Goal: Transaction & Acquisition: Subscribe to service/newsletter

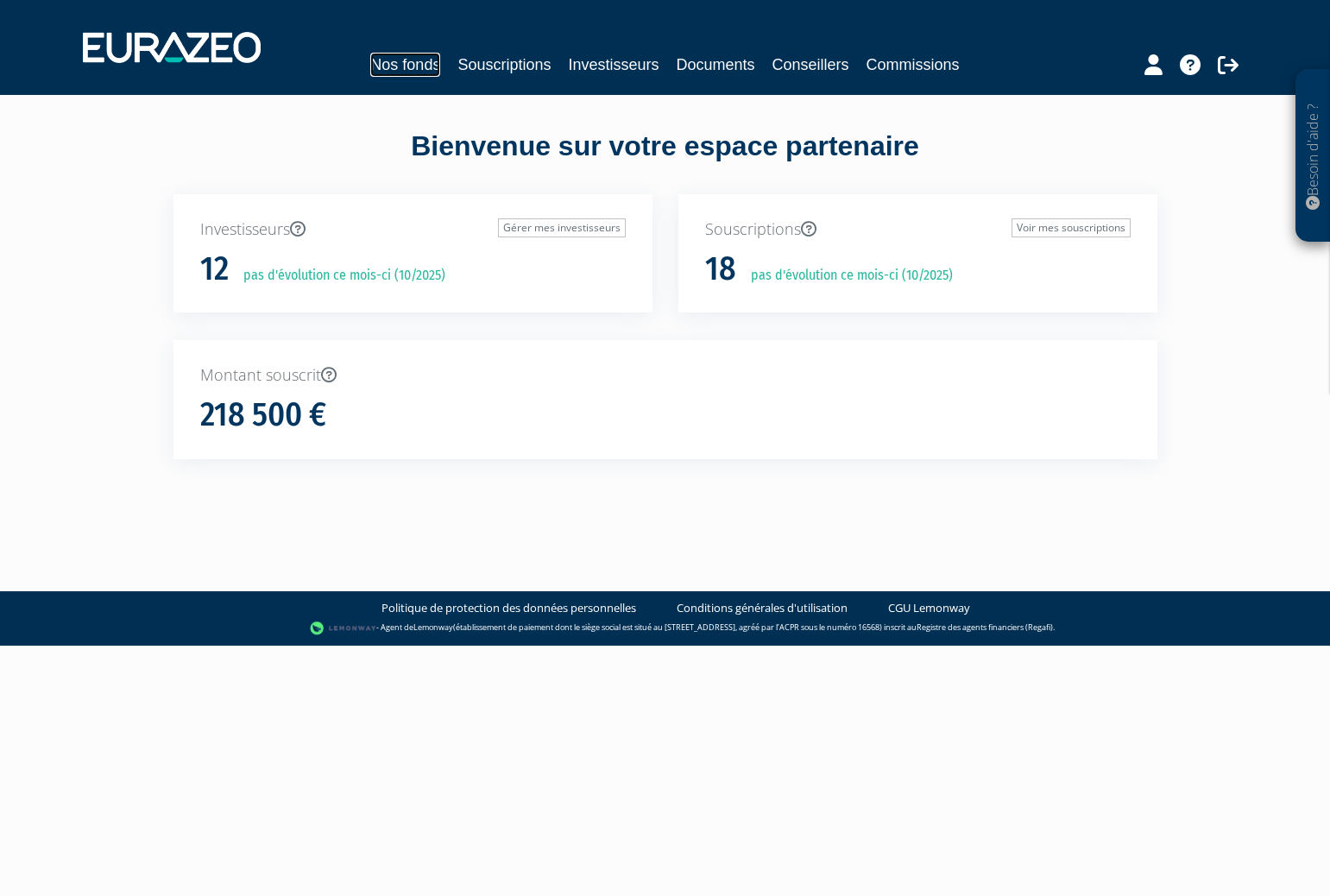
click at [433, 62] on link "Nos fonds" at bounding box center [405, 65] width 70 height 24
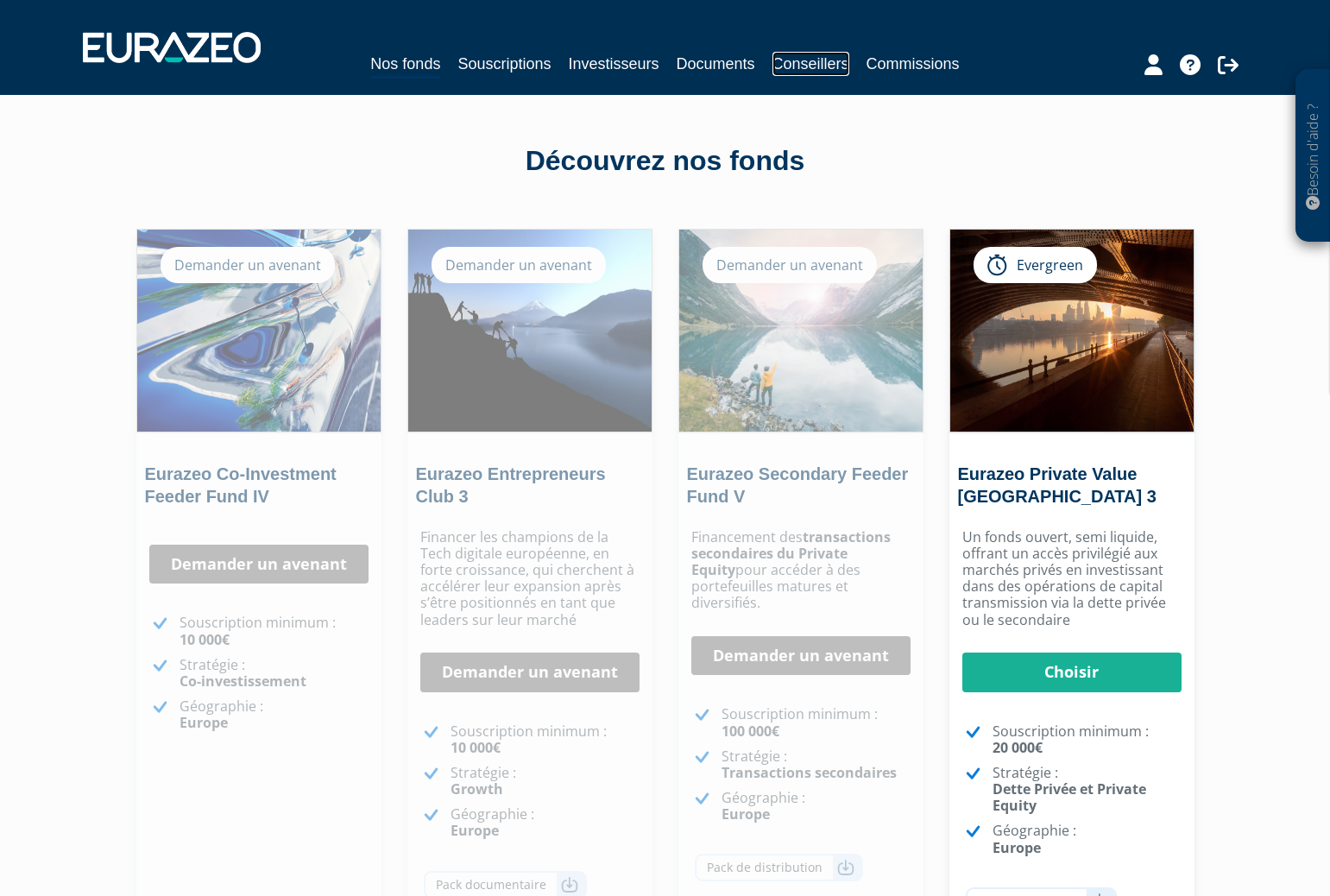
click at [782, 64] on link "Conseillers" at bounding box center [811, 64] width 77 height 24
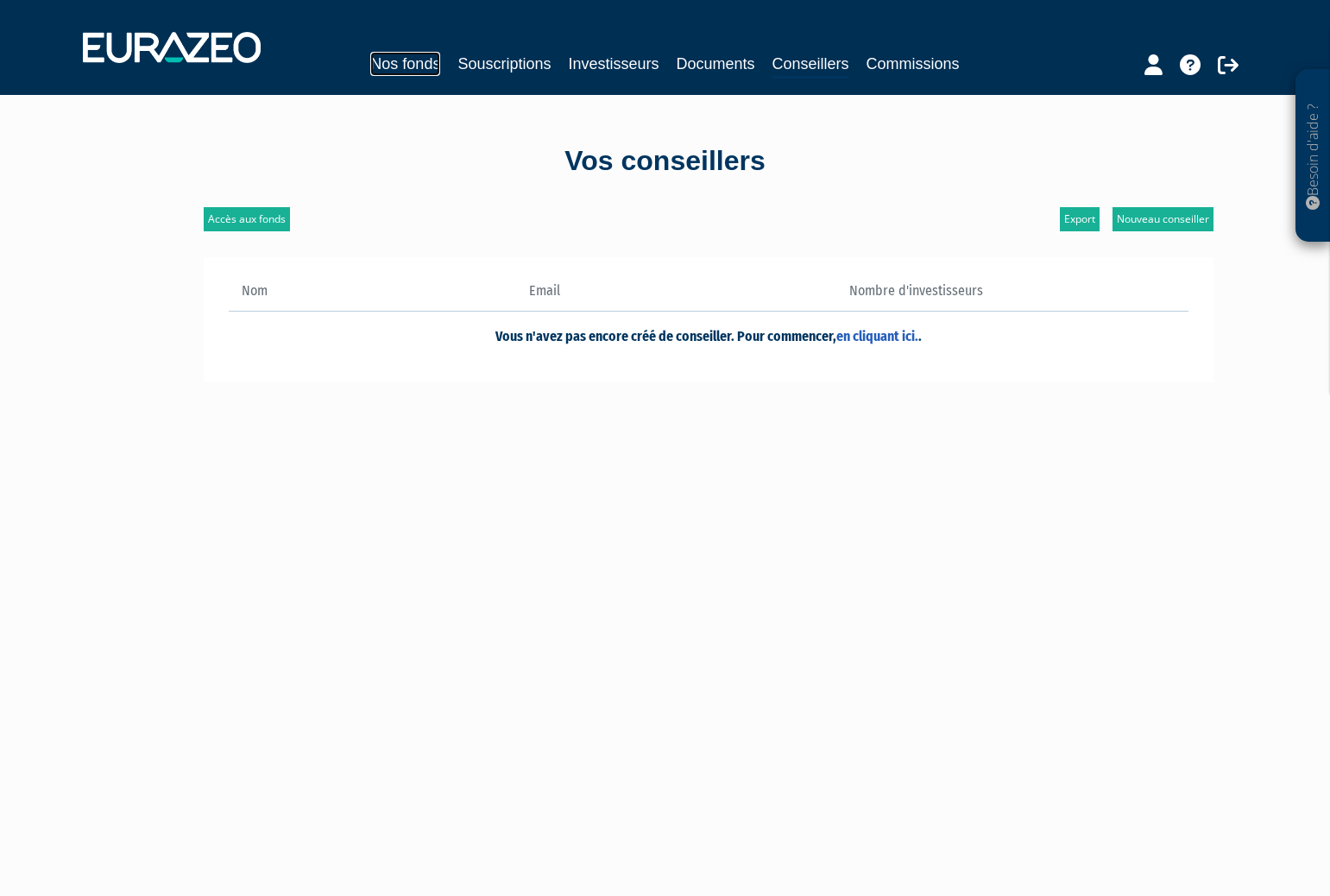
click at [381, 66] on link "Nos fonds" at bounding box center [405, 64] width 70 height 24
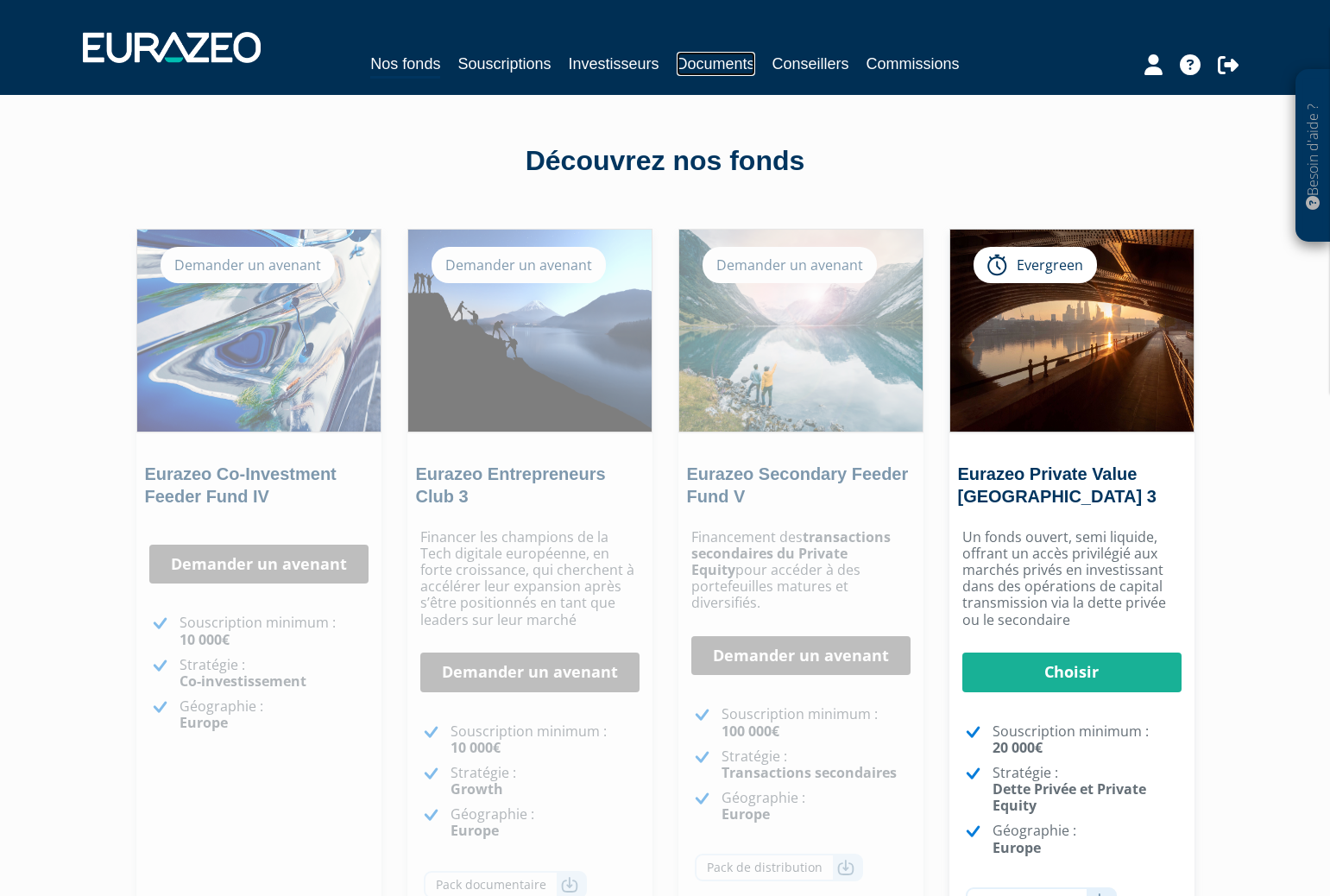
click at [716, 68] on link "Documents" at bounding box center [716, 64] width 79 height 24
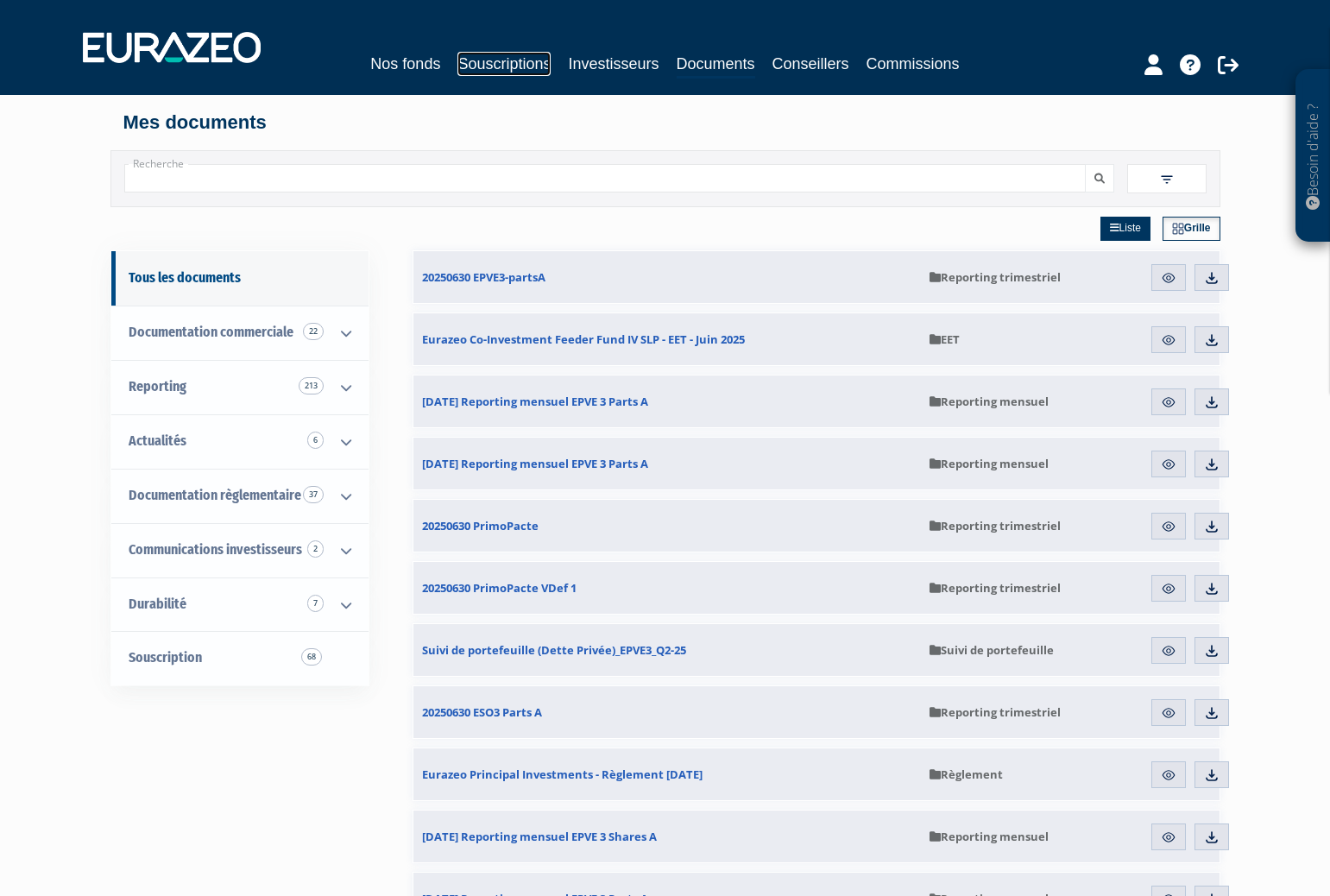
click at [472, 55] on link "Souscriptions" at bounding box center [503, 64] width 93 height 24
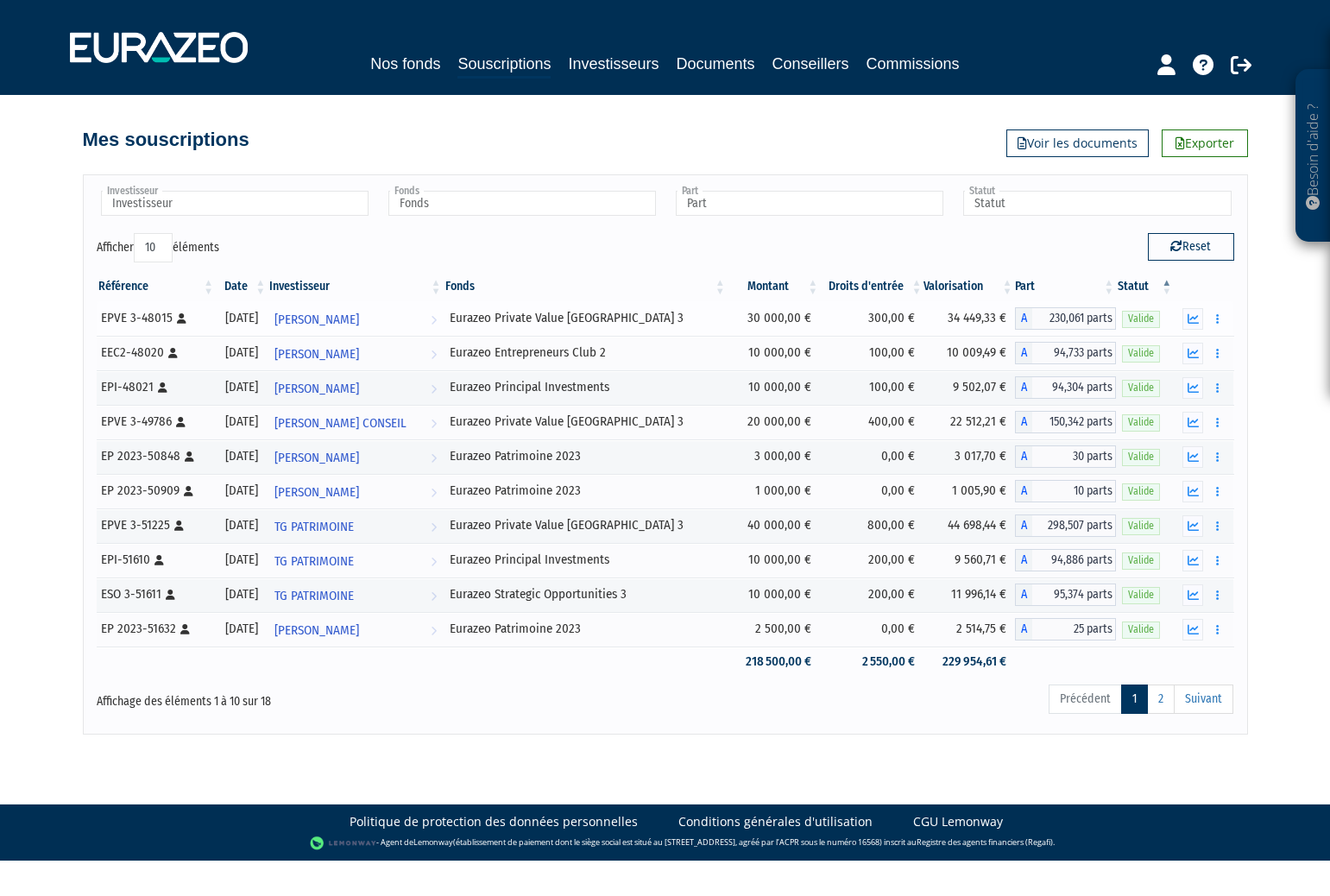
click at [779, 318] on td "30 000,00 €" at bounding box center [773, 318] width 92 height 35
click at [498, 318] on td "Eurazeo Private Value [GEOGRAPHIC_DATA] 3" at bounding box center [585, 318] width 284 height 35
click at [442, 318] on link "Sandrine Recouvrot Voir l'investisseur" at bounding box center [355, 318] width 175 height 35
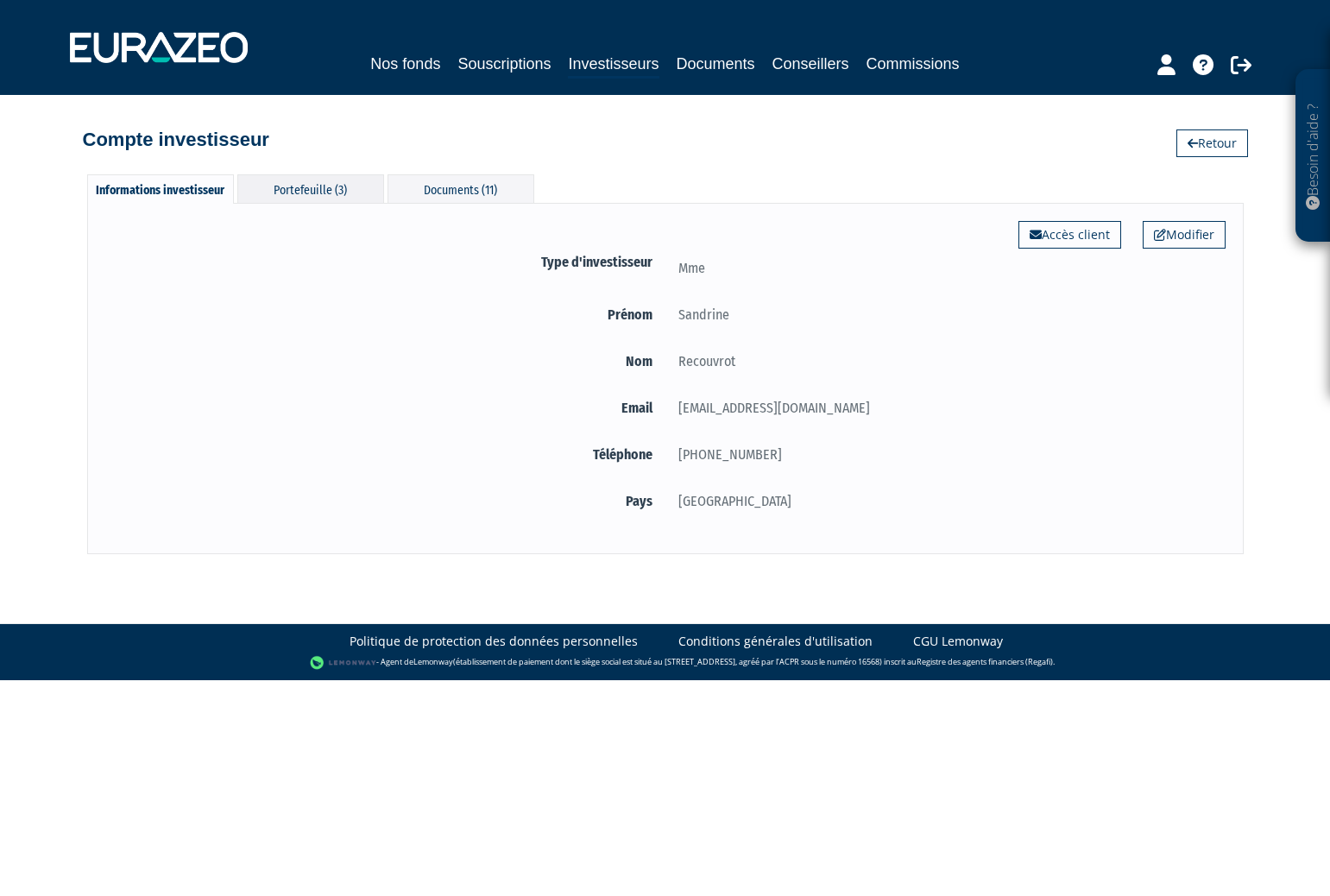
click at [334, 195] on div "Portefeuille (3)" at bounding box center [311, 189] width 147 height 28
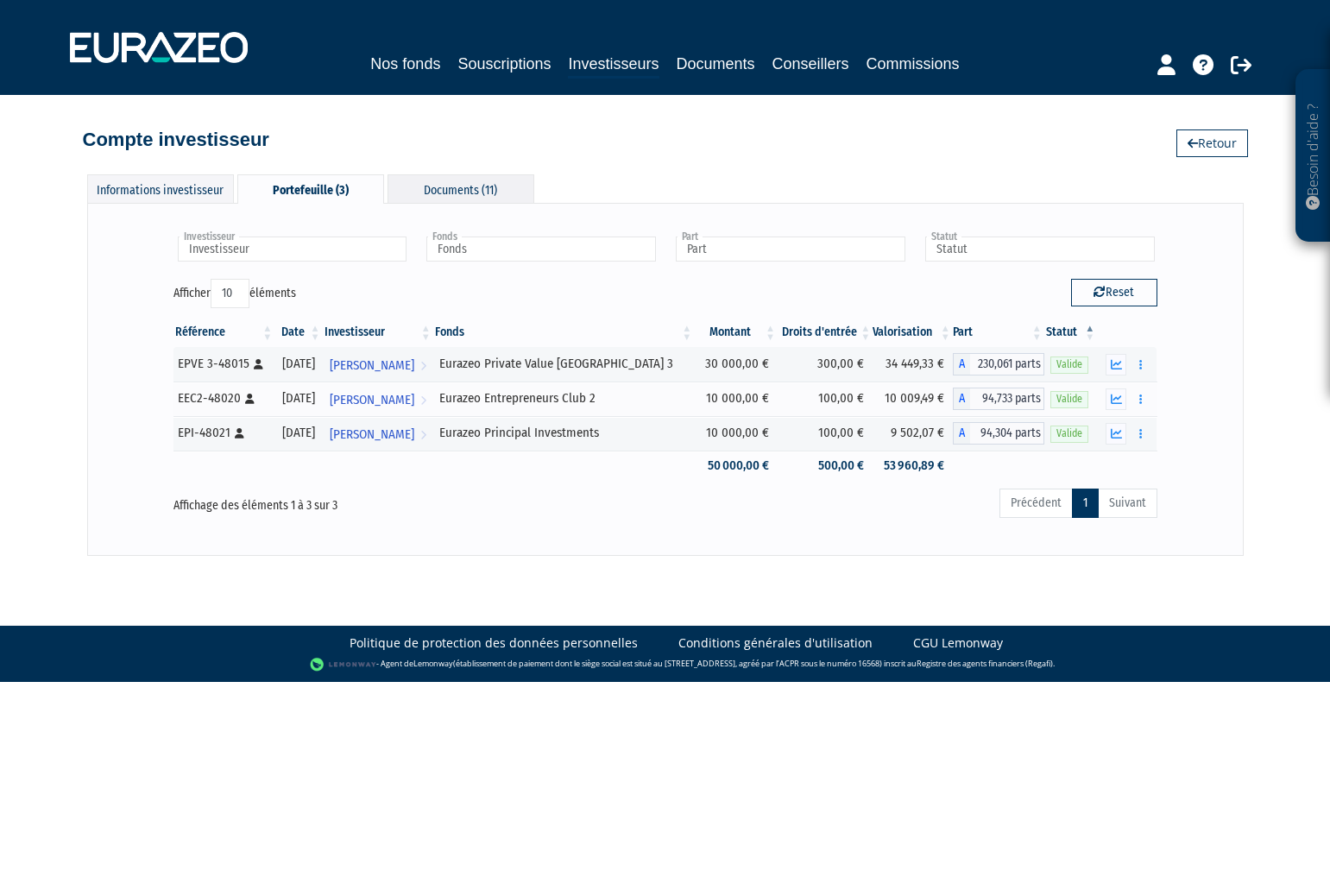
click at [461, 196] on div "Documents (11)" at bounding box center [460, 189] width 147 height 28
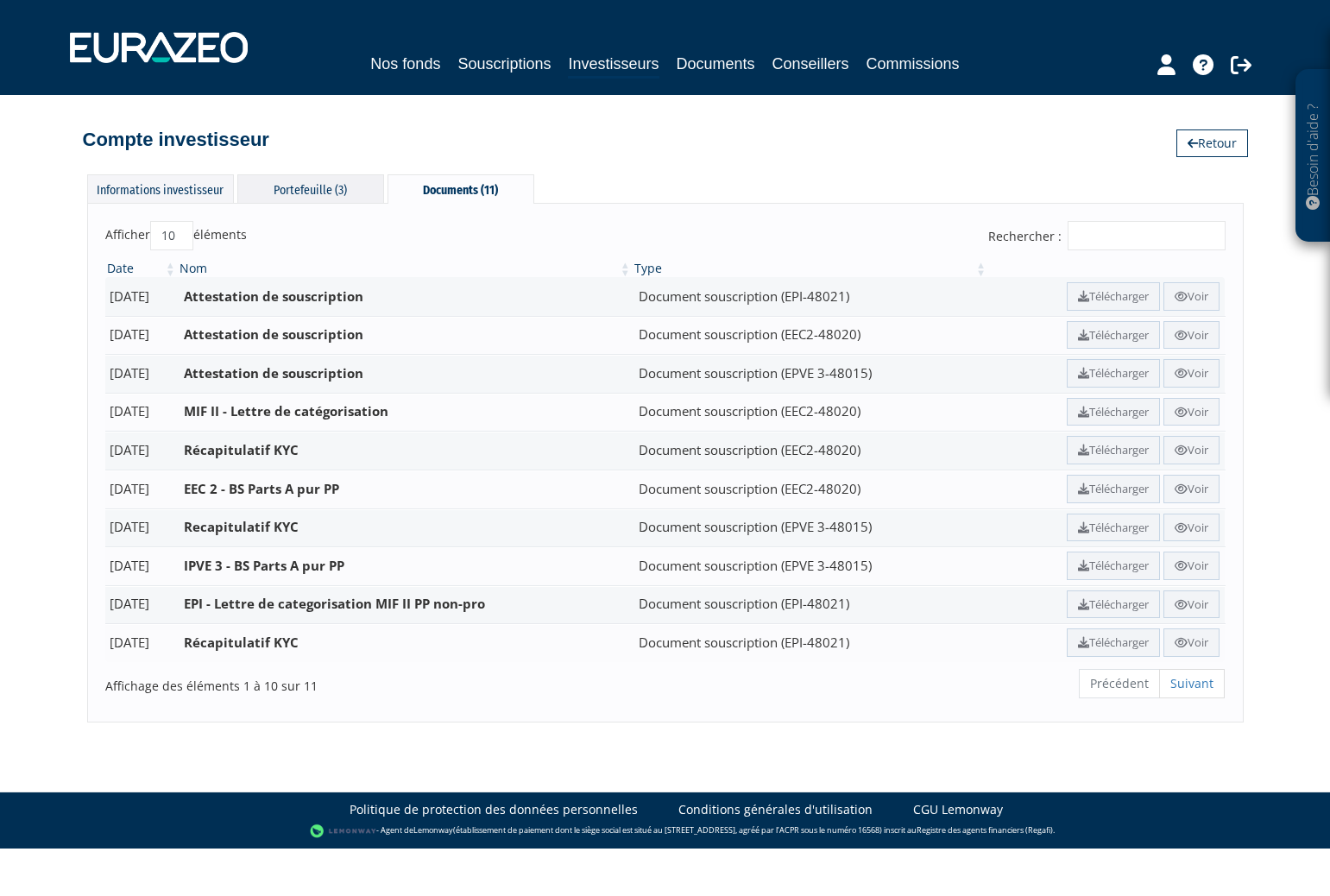
click at [339, 200] on div "Portefeuille (3)" at bounding box center [311, 189] width 147 height 28
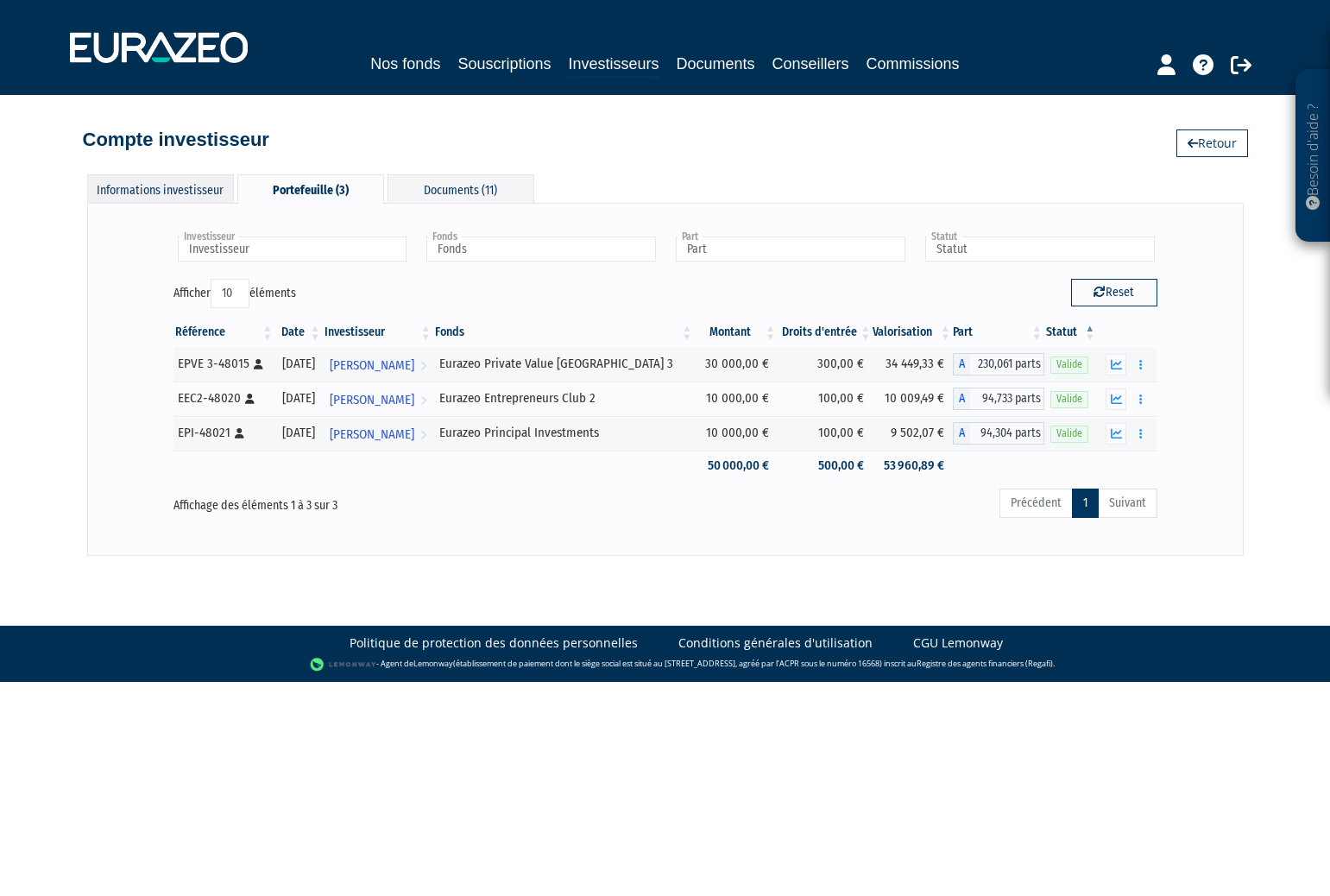
click at [166, 187] on div "Informations investisseur" at bounding box center [161, 189] width 147 height 28
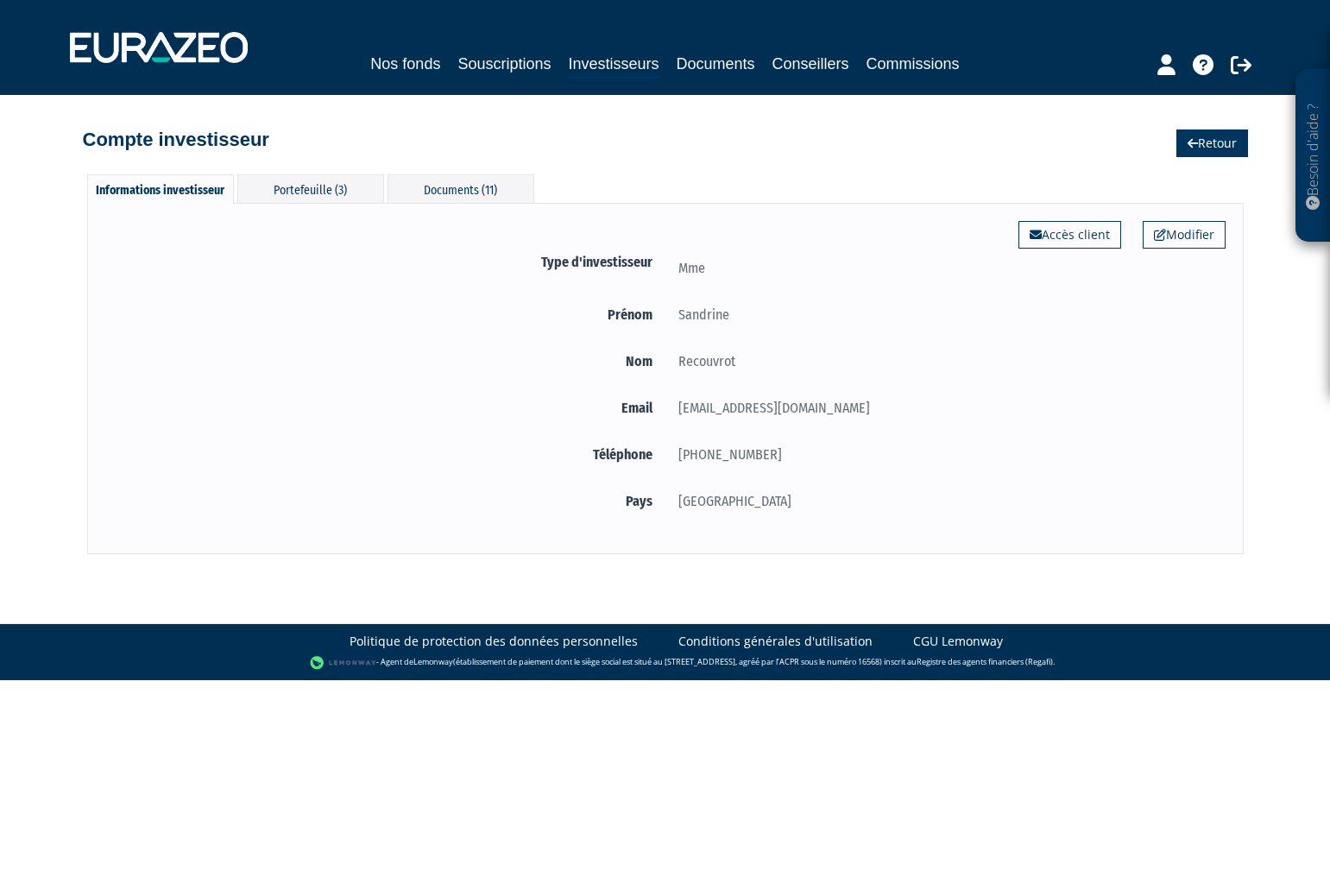
click at [1206, 145] on link "Retour" at bounding box center [1212, 143] width 71 height 27
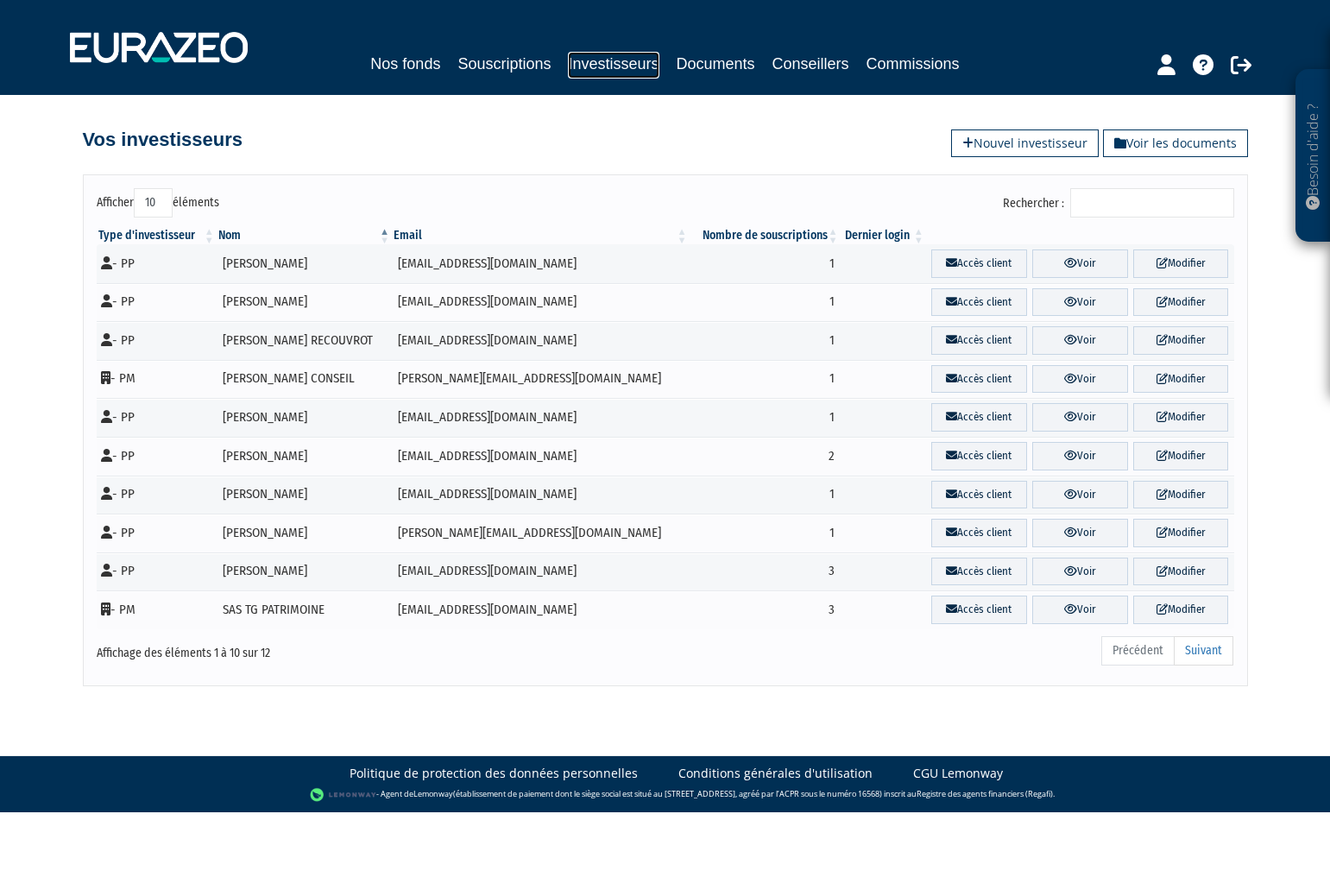
click at [605, 65] on link "Investisseurs" at bounding box center [612, 65] width 90 height 26
click at [504, 68] on link "Souscriptions" at bounding box center [503, 64] width 93 height 24
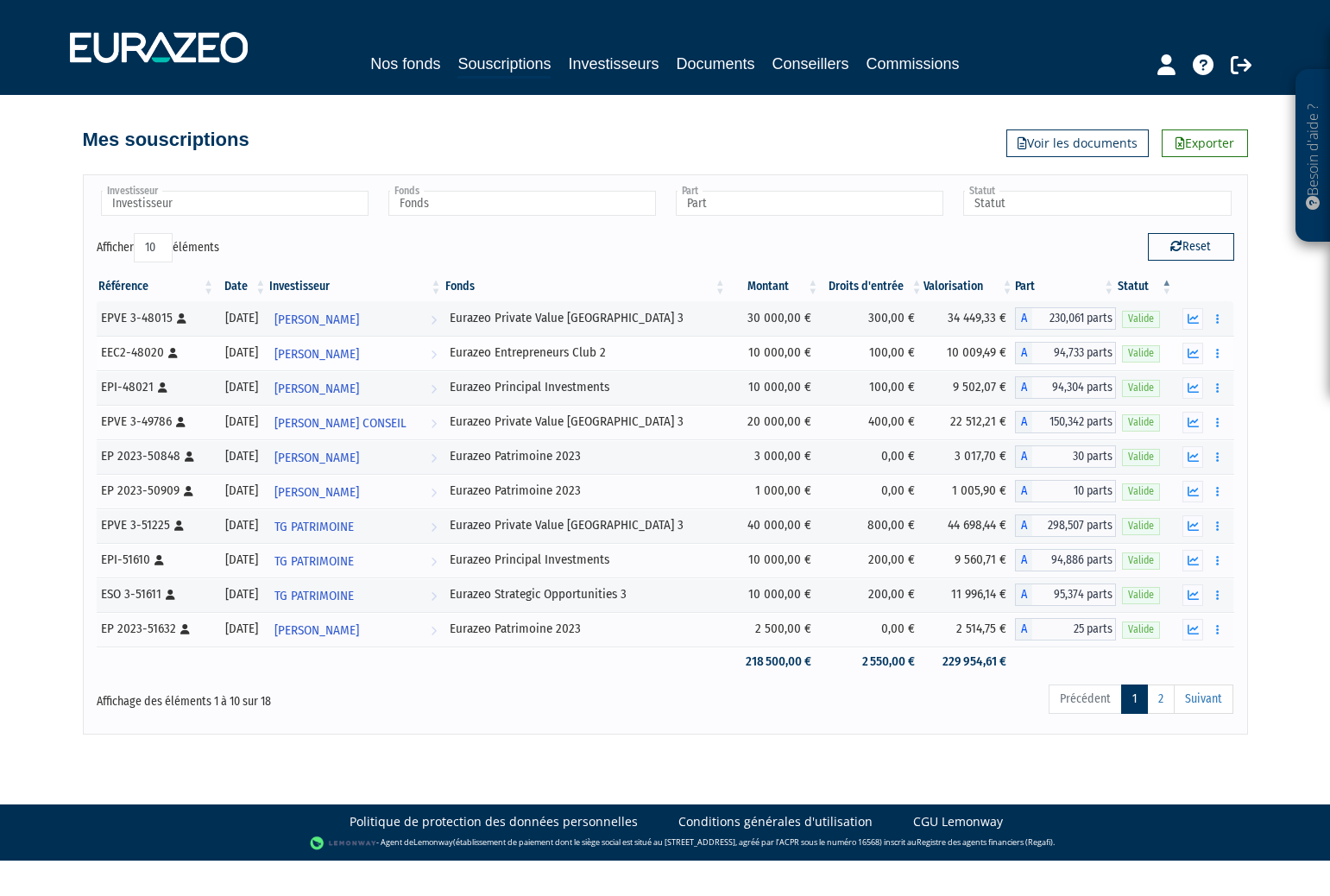
click at [616, 356] on div "Eurazeo Entrepreneurs Club 2" at bounding box center [585, 352] width 271 height 18
click at [359, 350] on span "Sandrine Recouvrot" at bounding box center [317, 354] width 85 height 32
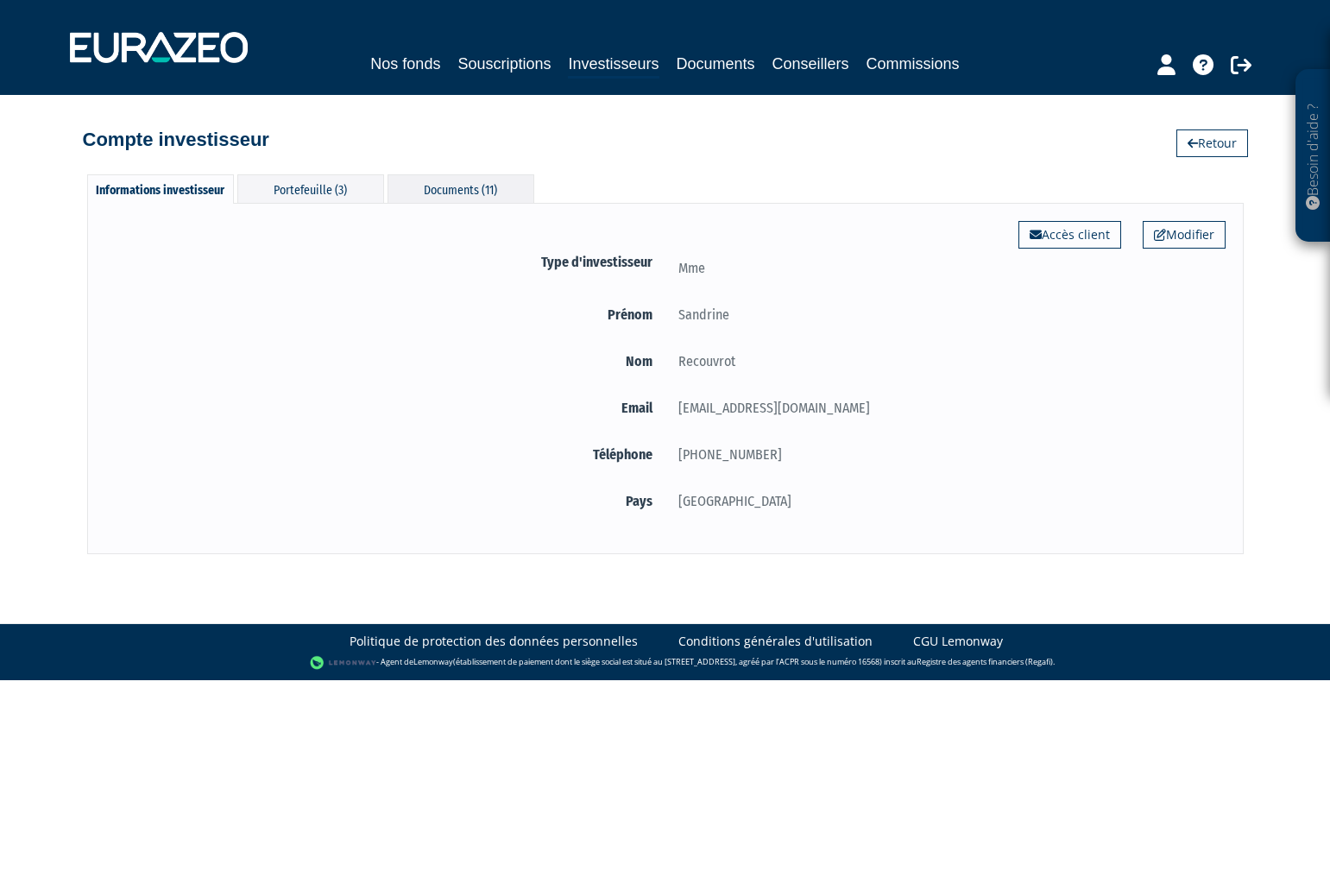
click at [429, 188] on div "Documents (11)" at bounding box center [460, 189] width 147 height 28
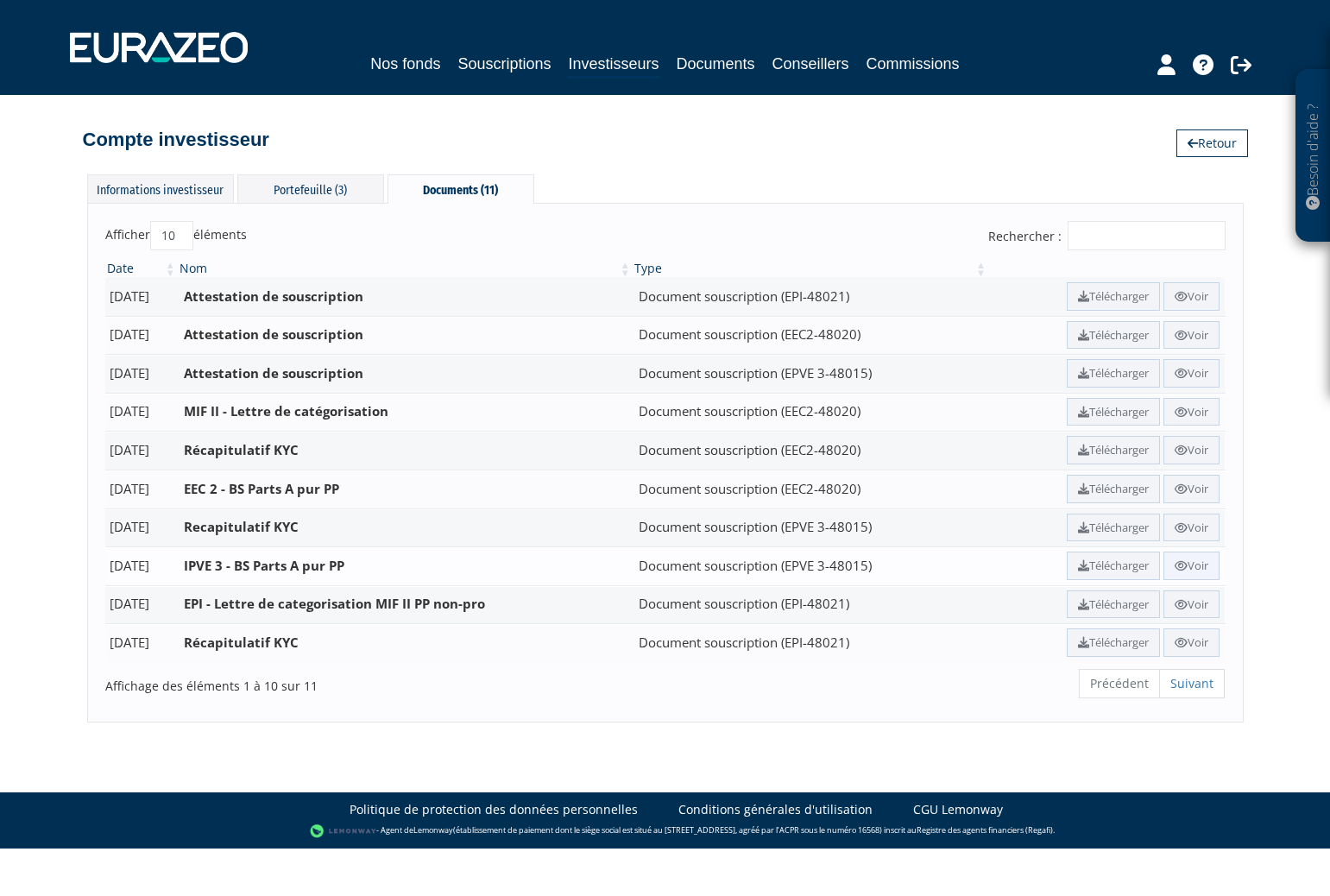
click at [1175, 564] on icon at bounding box center [1181, 565] width 13 height 11
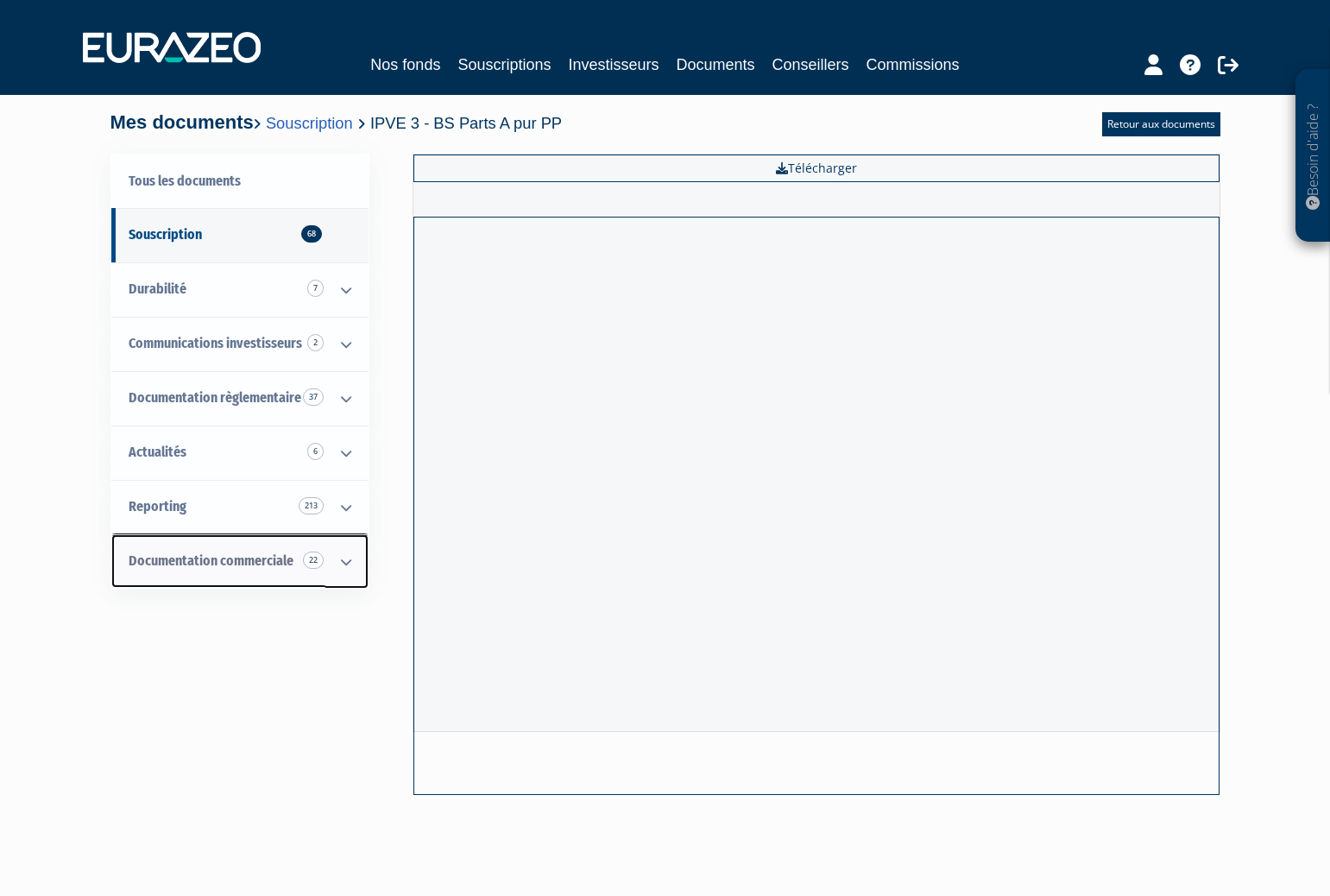
click at [315, 541] on link "Documentation commerciale 22" at bounding box center [240, 562] width 257 height 54
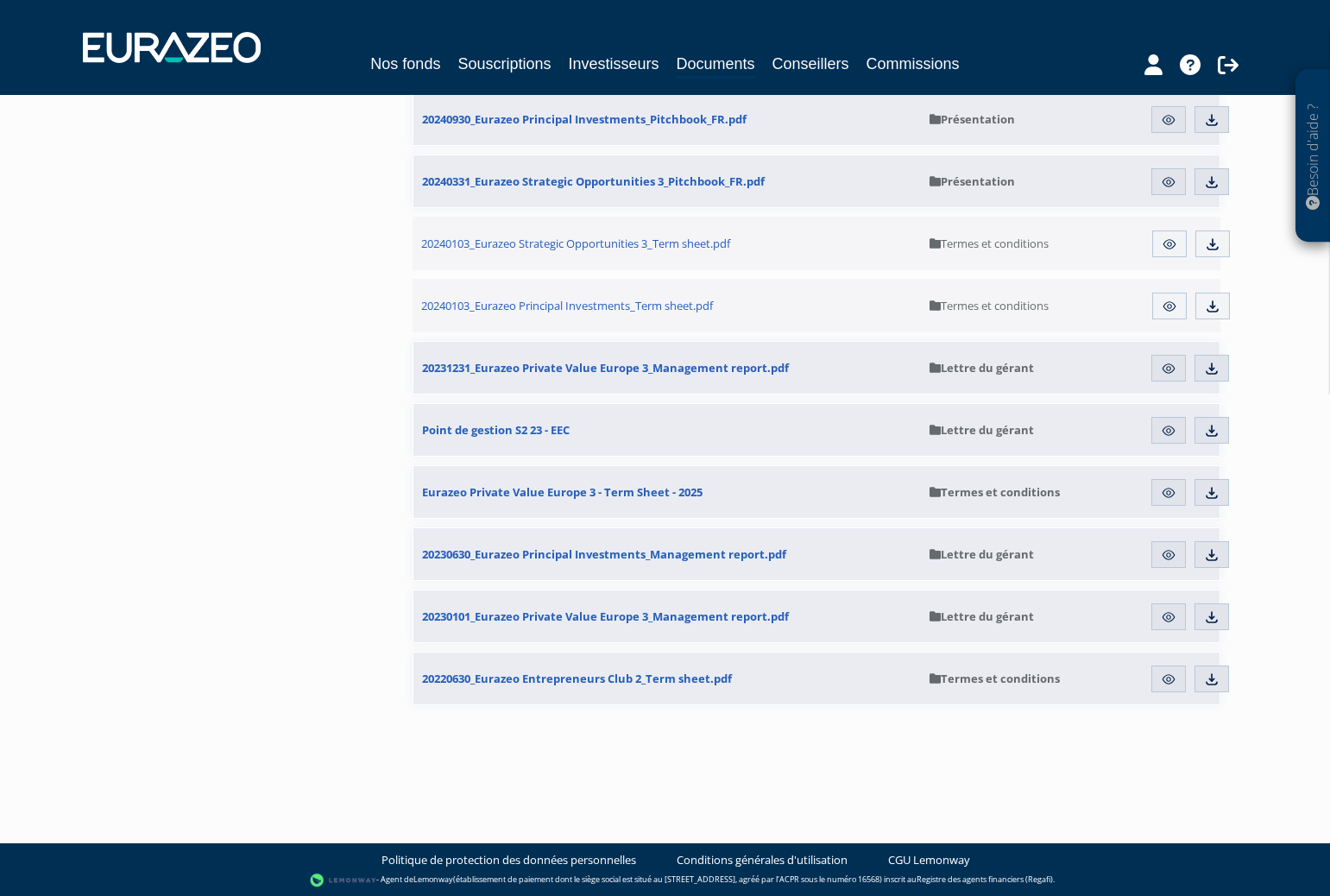
scroll to position [1091, 0]
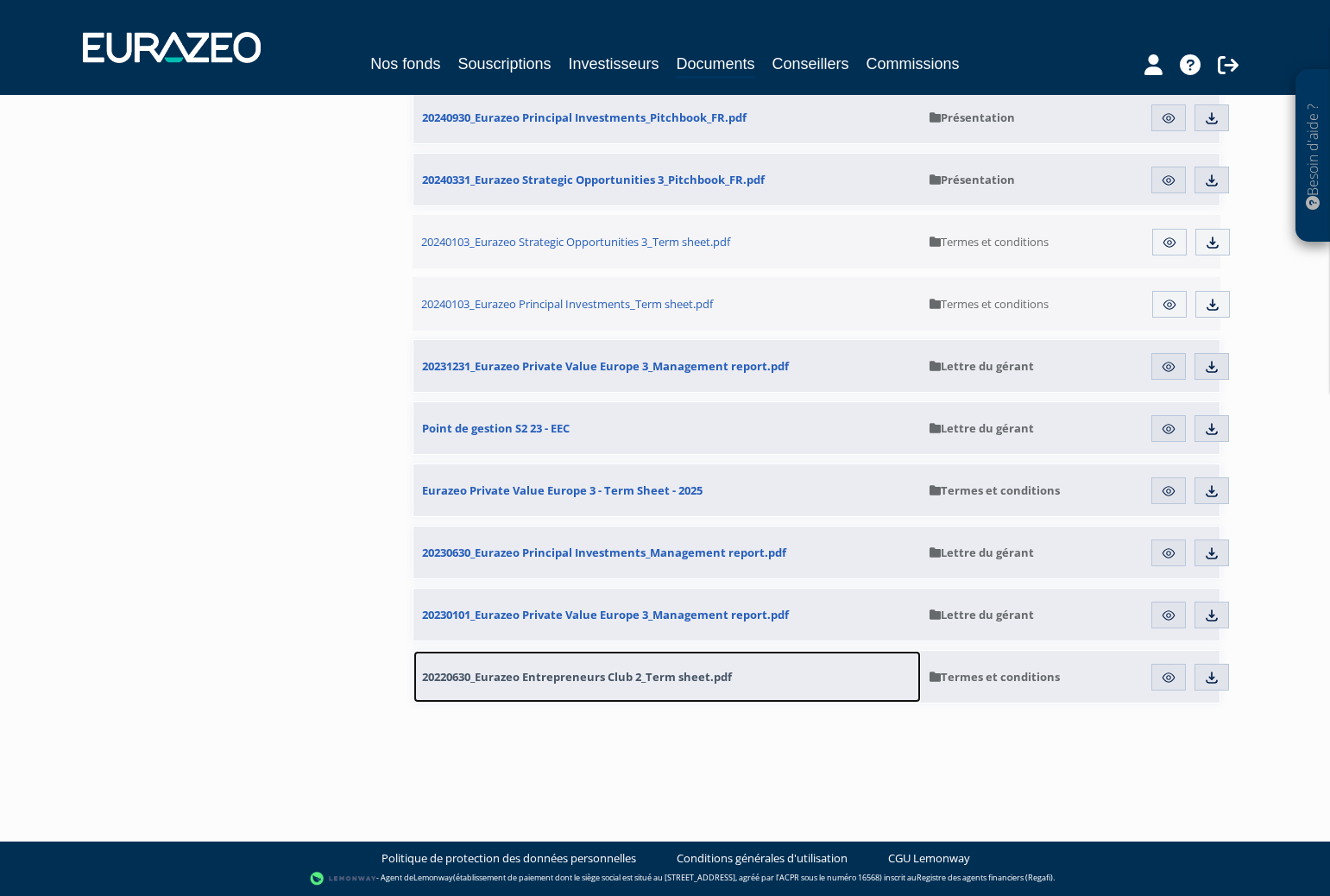
click at [548, 677] on span "20220630_Eurazeo Entrepreneurs Club 2_Term sheet.pdf" at bounding box center [577, 676] width 310 height 16
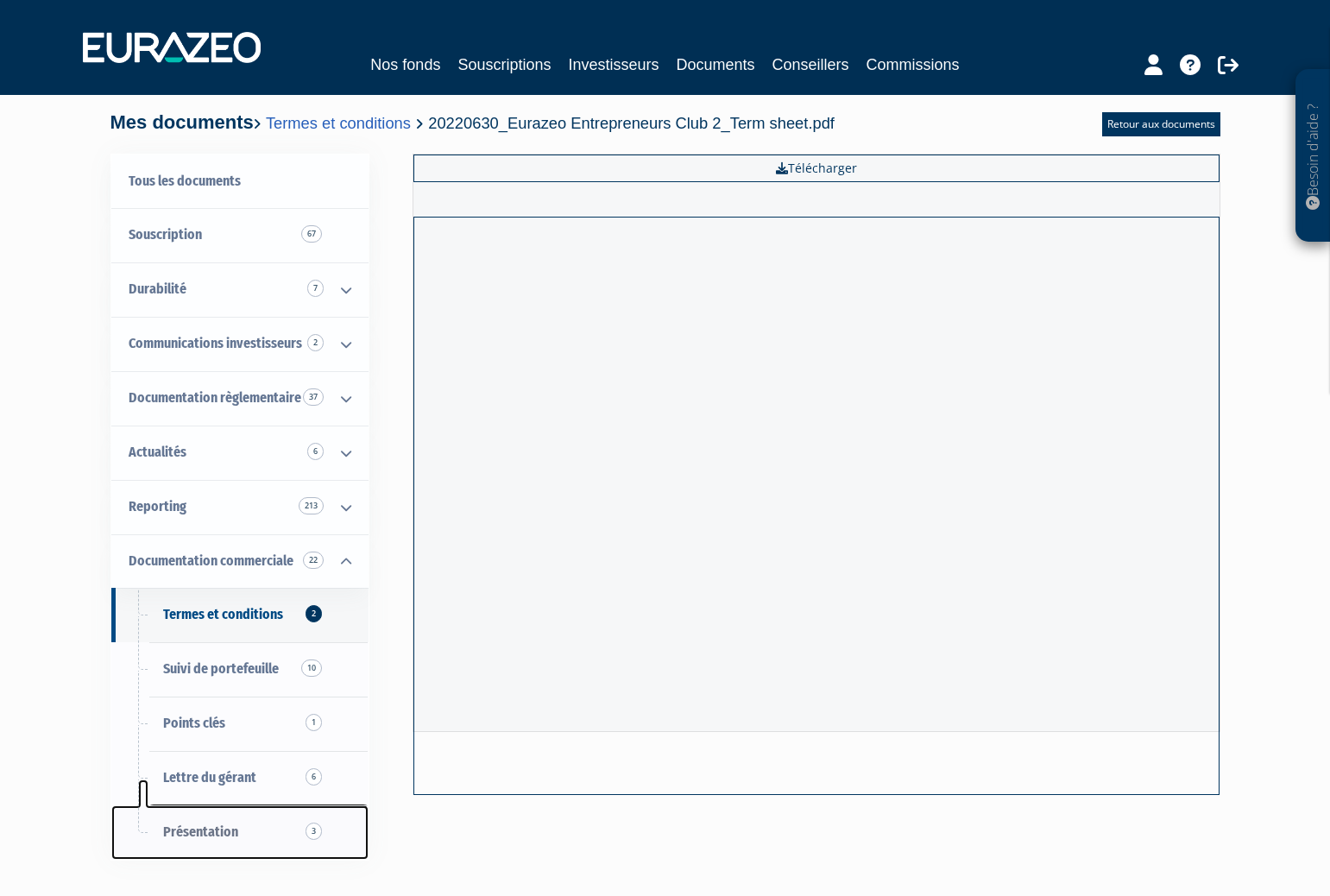
click at [239, 840] on link "Présentation 3" at bounding box center [240, 832] width 257 height 54
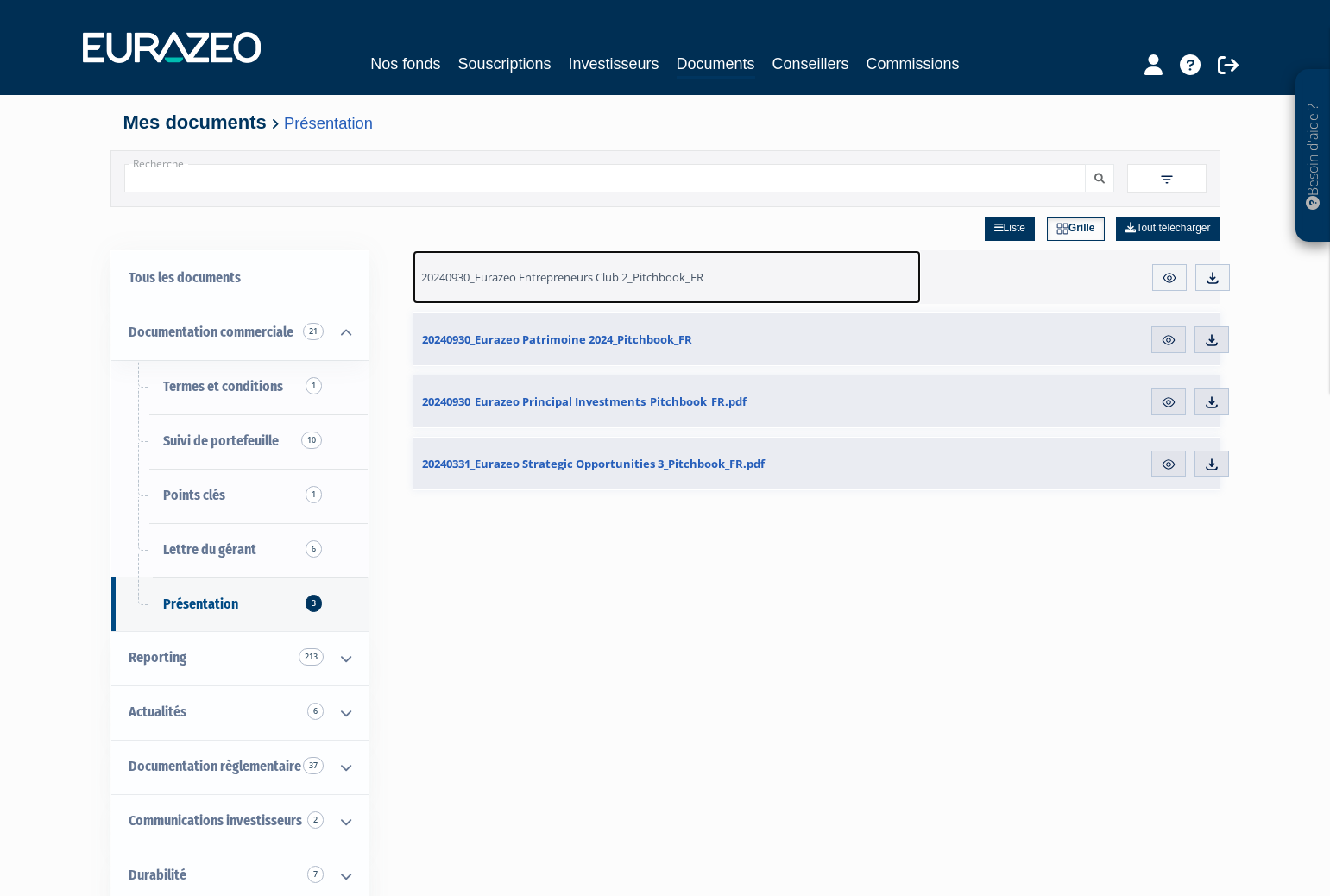
click at [608, 286] on link "20240930_Eurazeo Entrepreneurs Club 2_Pitchbook_FR" at bounding box center [667, 276] width 509 height 54
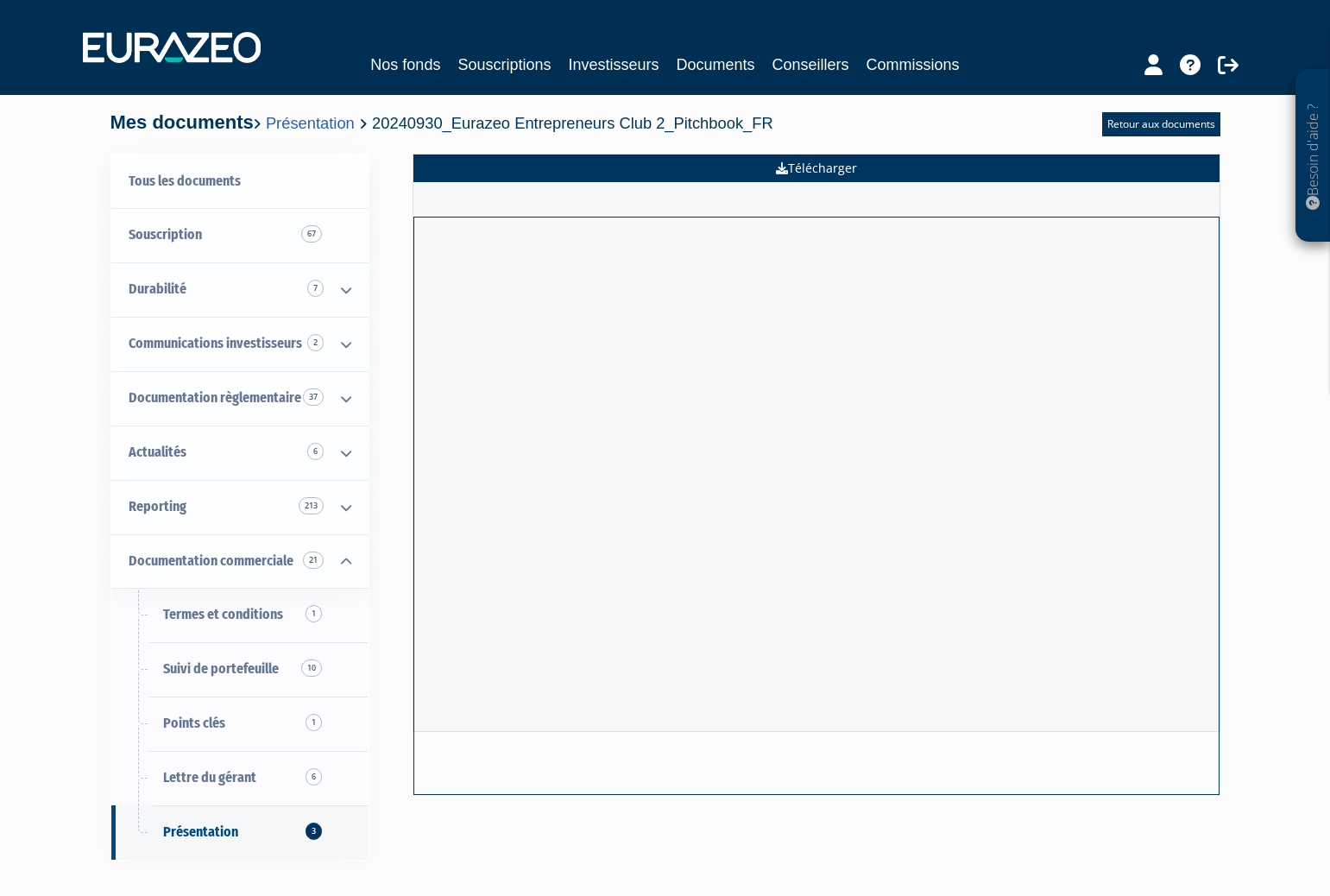
click at [955, 168] on link "Télécharger" at bounding box center [816, 167] width 806 height 27
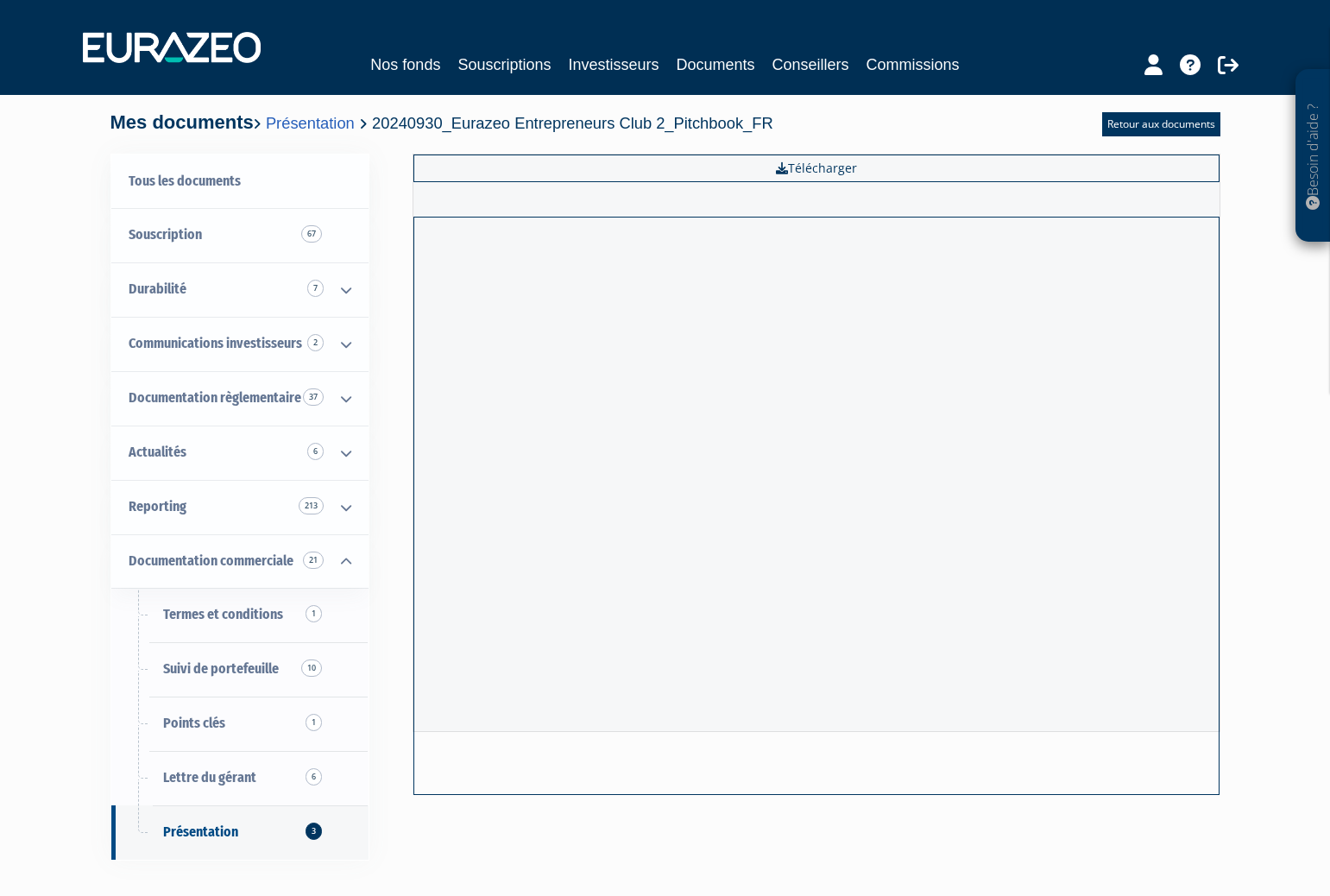
click at [443, 61] on div "Nos fonds Souscriptions Investisseurs Documents Conseillers Commissions" at bounding box center [665, 65] width 793 height 24
click at [409, 62] on link "Nos fonds" at bounding box center [405, 65] width 70 height 24
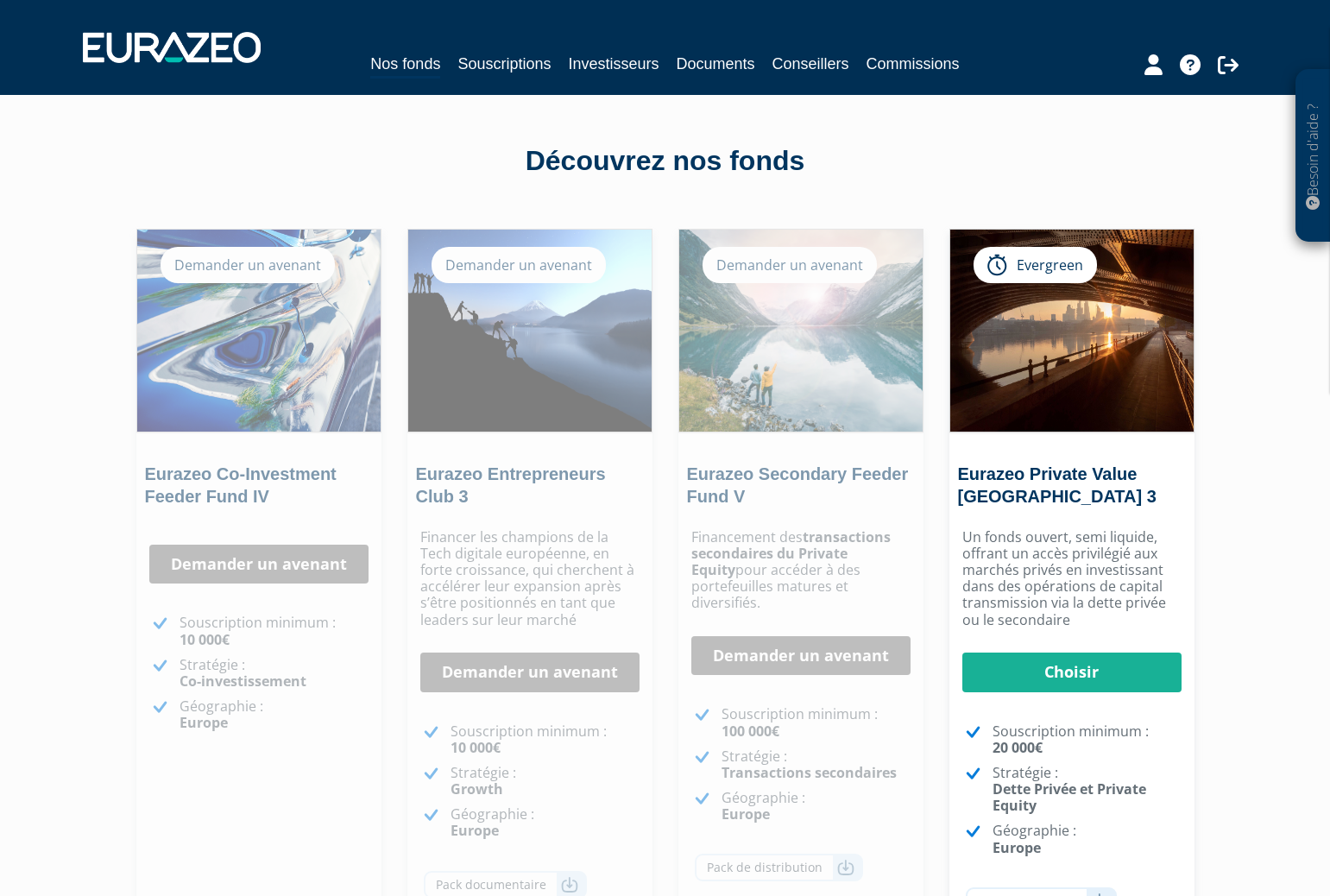
click at [477, 269] on div "Demander un avenant" at bounding box center [518, 265] width 175 height 37
click at [529, 657] on div "Financer les champions de la Tech digitale européenne, en forte croissance, qui…" at bounding box center [530, 734] width 245 height 428
click at [525, 695] on div "Financer les champions de la Tech digitale européenne, en forte croissance, qui…" at bounding box center [530, 734] width 245 height 428
click at [526, 683] on link "Demander un avenant" at bounding box center [529, 672] width 219 height 39
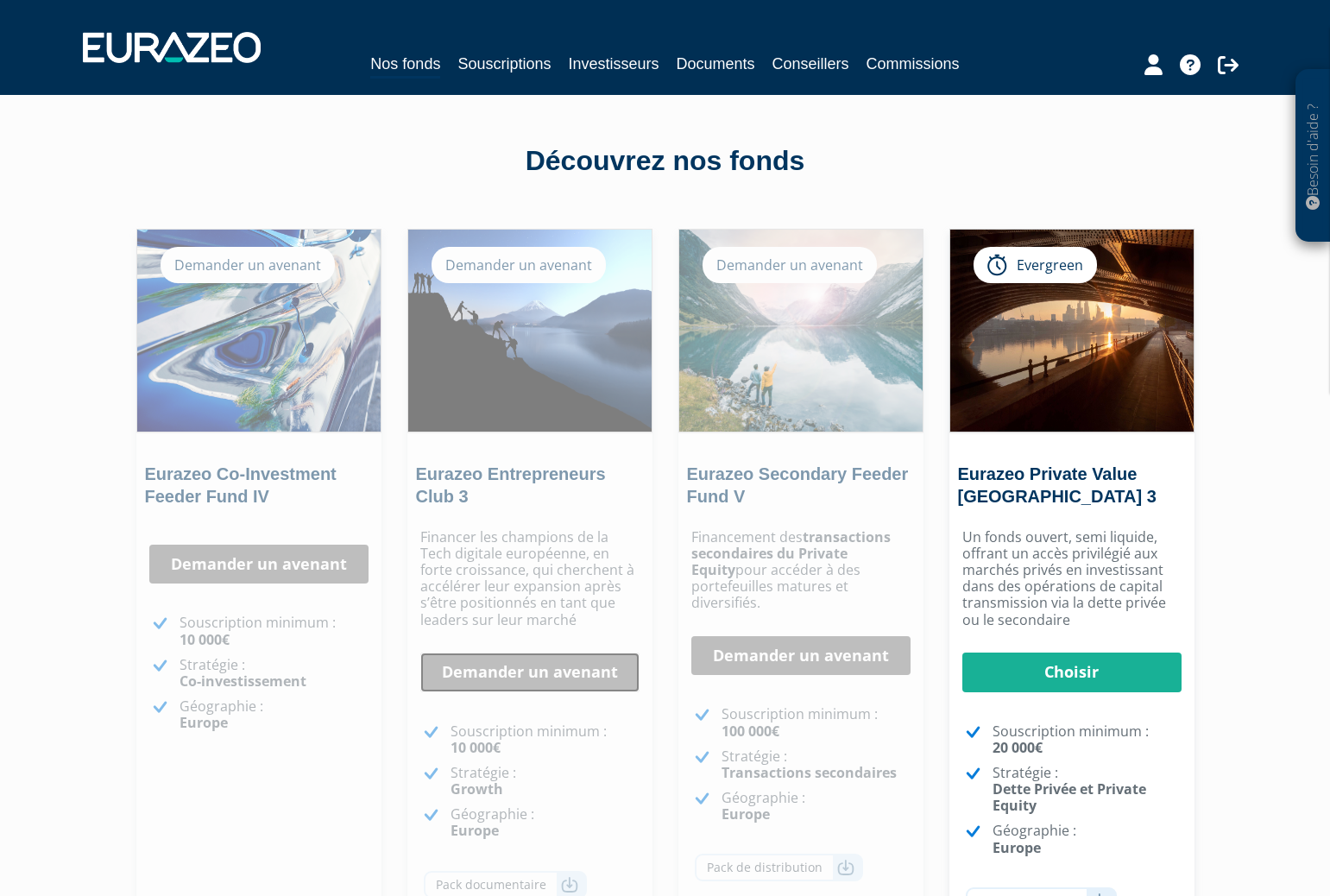
scroll to position [153, 0]
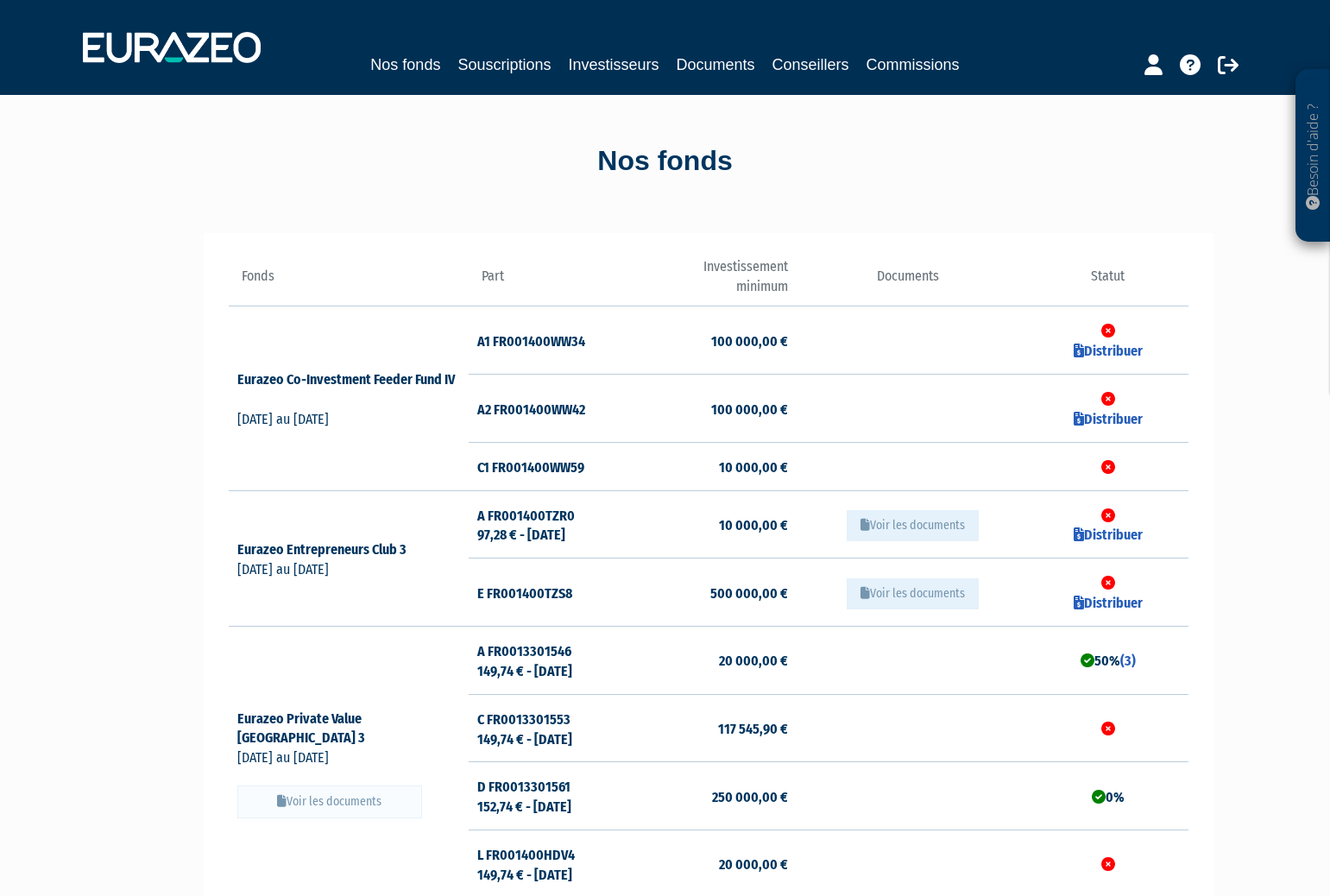
click at [906, 533] on button "Voir les documents" at bounding box center [912, 525] width 132 height 31
click at [1092, 525] on td "Distribuer" at bounding box center [1107, 524] width 160 height 69
click at [1097, 538] on link "Distribuer" at bounding box center [1107, 533] width 69 height 16
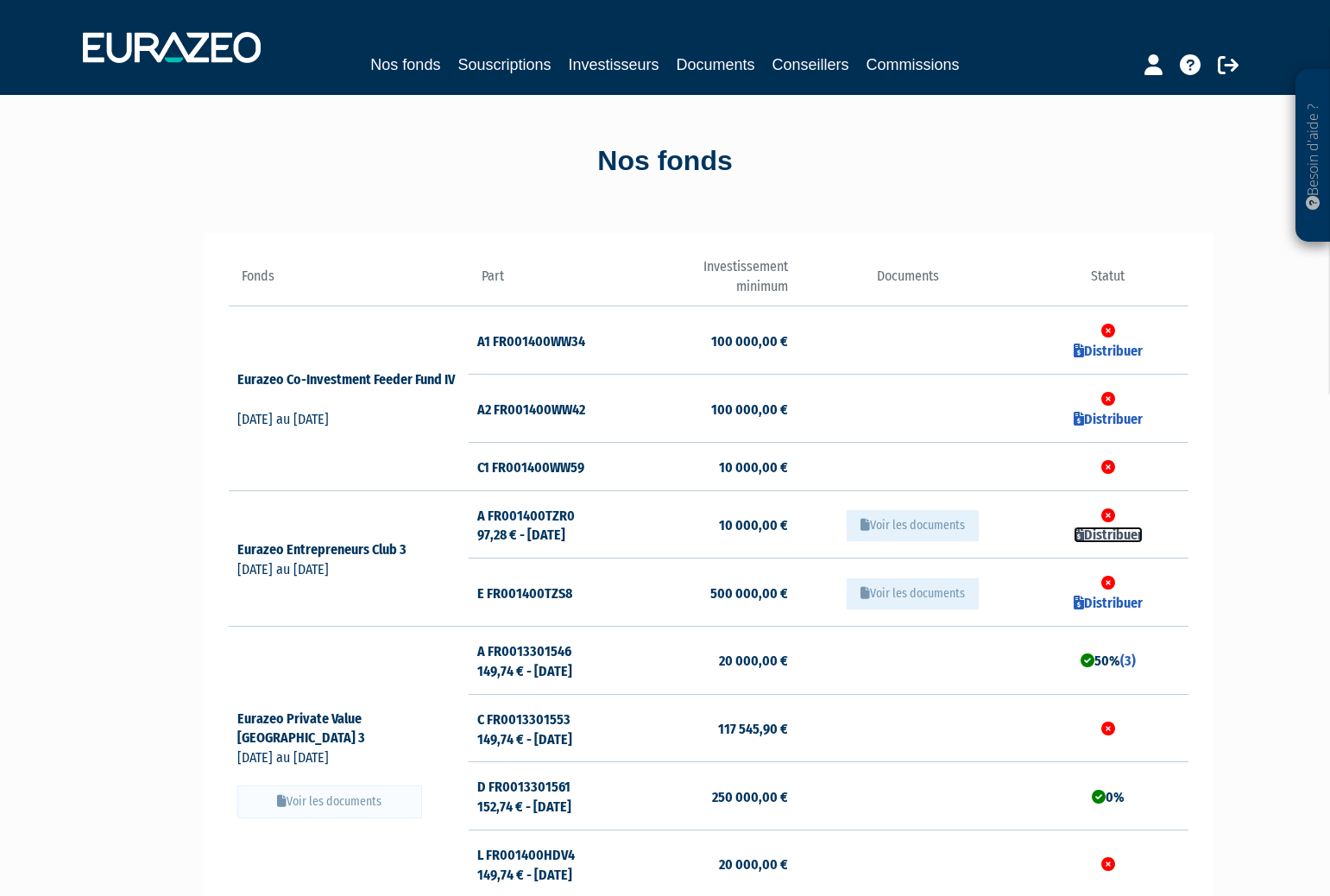
checkbox input "true"
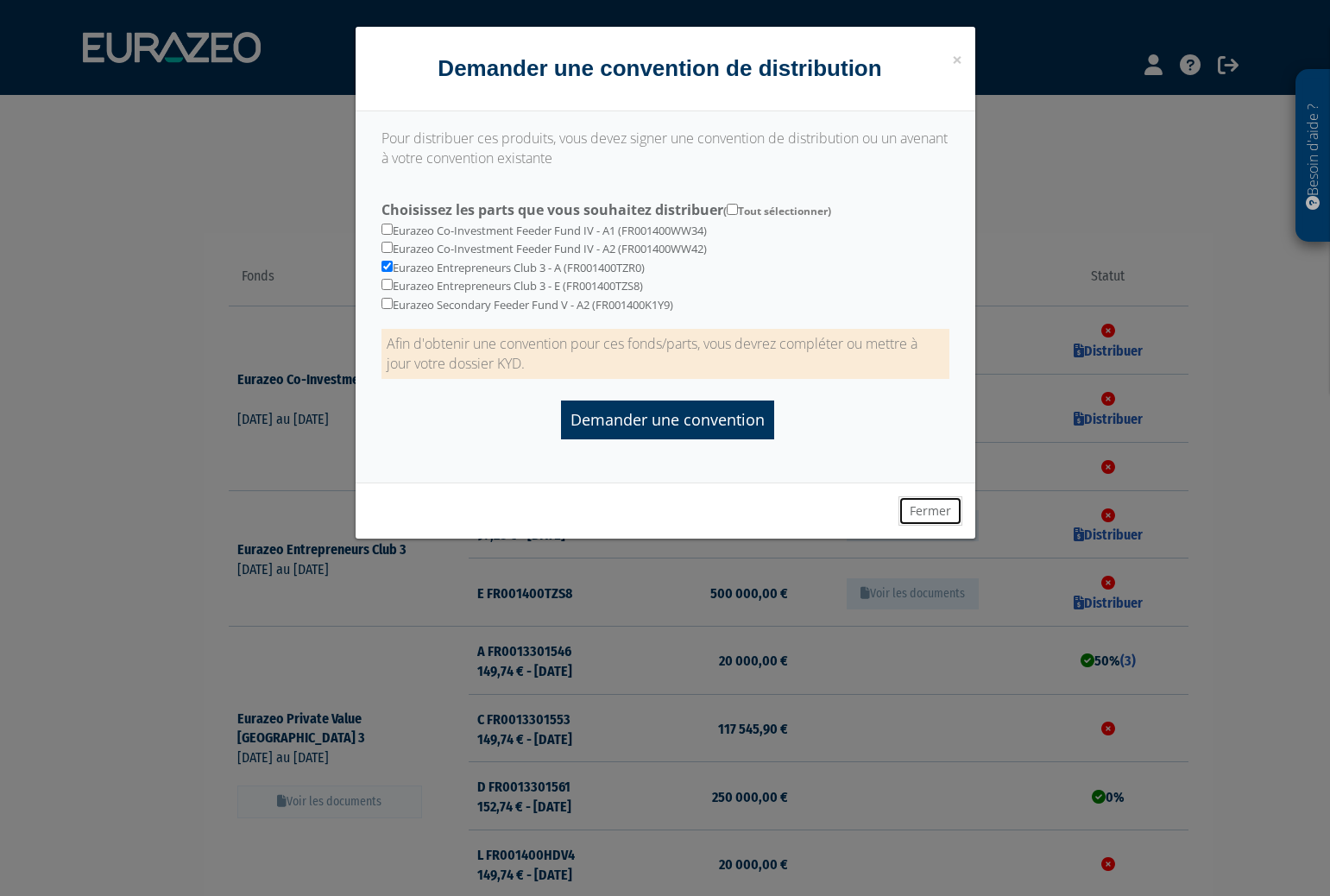
click at [920, 511] on button "Fermer" at bounding box center [930, 510] width 64 height 29
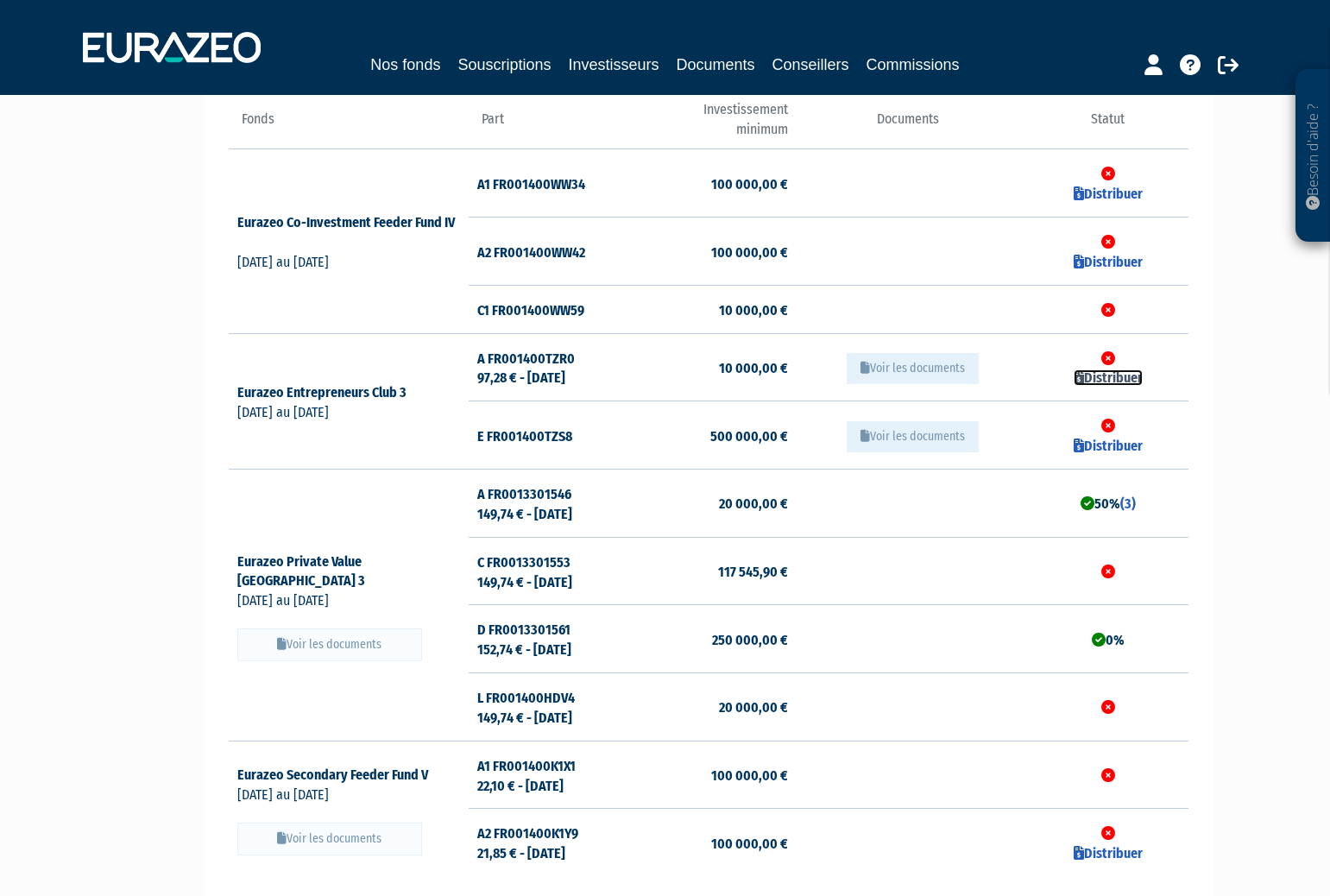
scroll to position [155, 0]
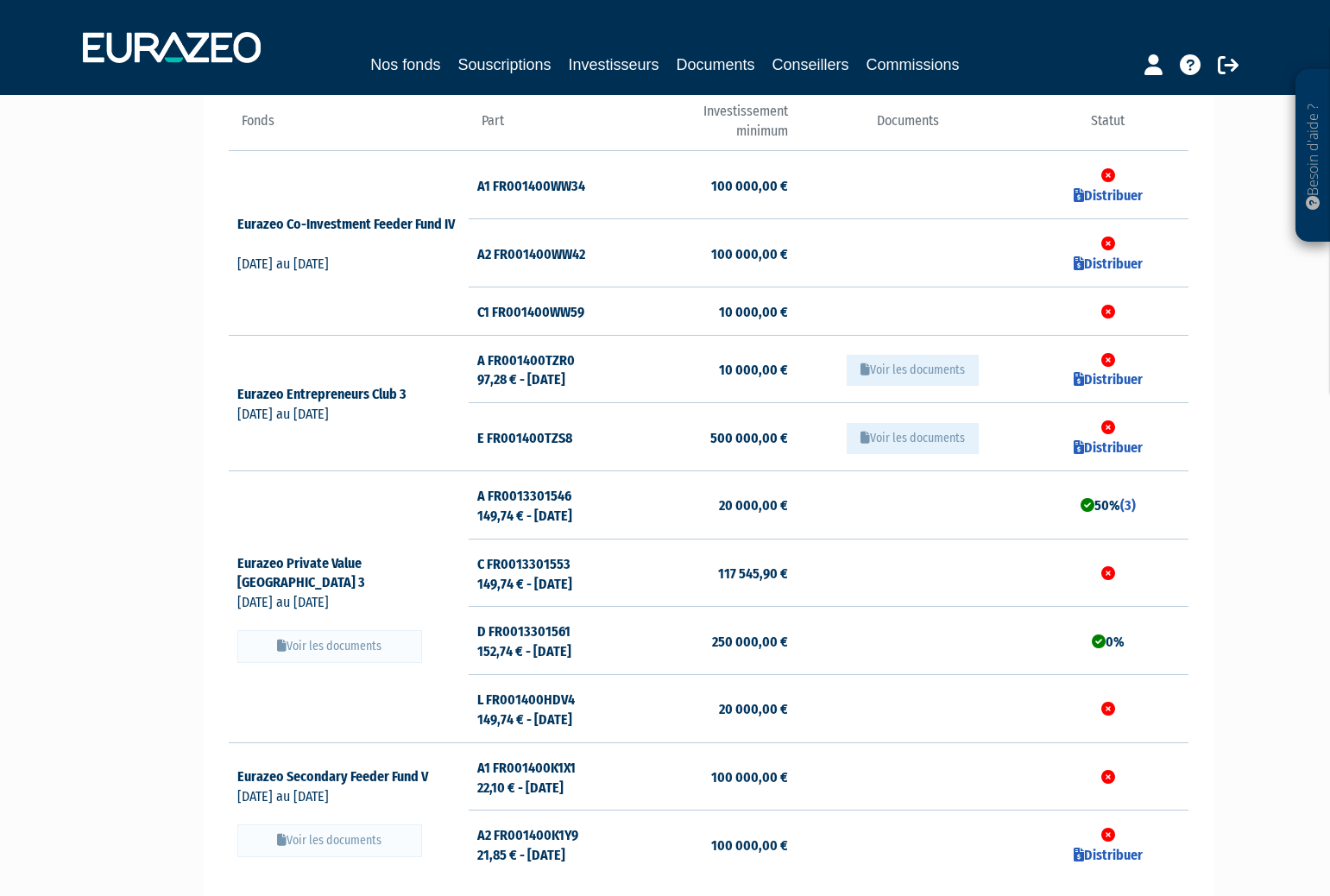
click at [369, 630] on button "Voir les documents" at bounding box center [330, 646] width 185 height 33
click at [326, 644] on button "Voir les documents" at bounding box center [330, 646] width 185 height 33
click at [314, 637] on button "Voir les documents" at bounding box center [330, 646] width 185 height 33
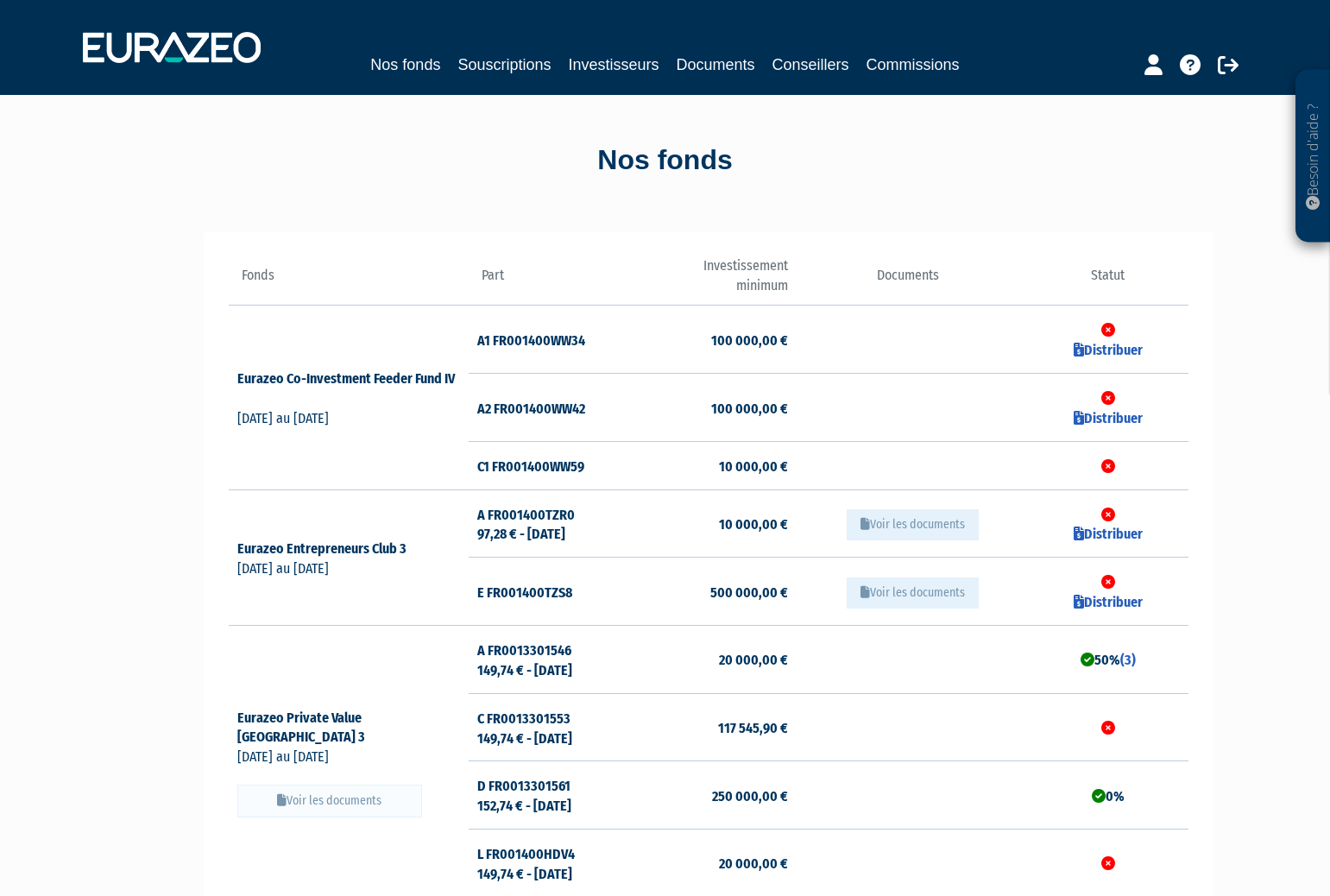
scroll to position [0, 0]
click at [363, 561] on td "Eurazeo Entrepreneurs Club 3 24/04/2025 au 30/04/2027" at bounding box center [348, 558] width 240 height 135
click at [1147, 57] on icon at bounding box center [1152, 65] width 18 height 21
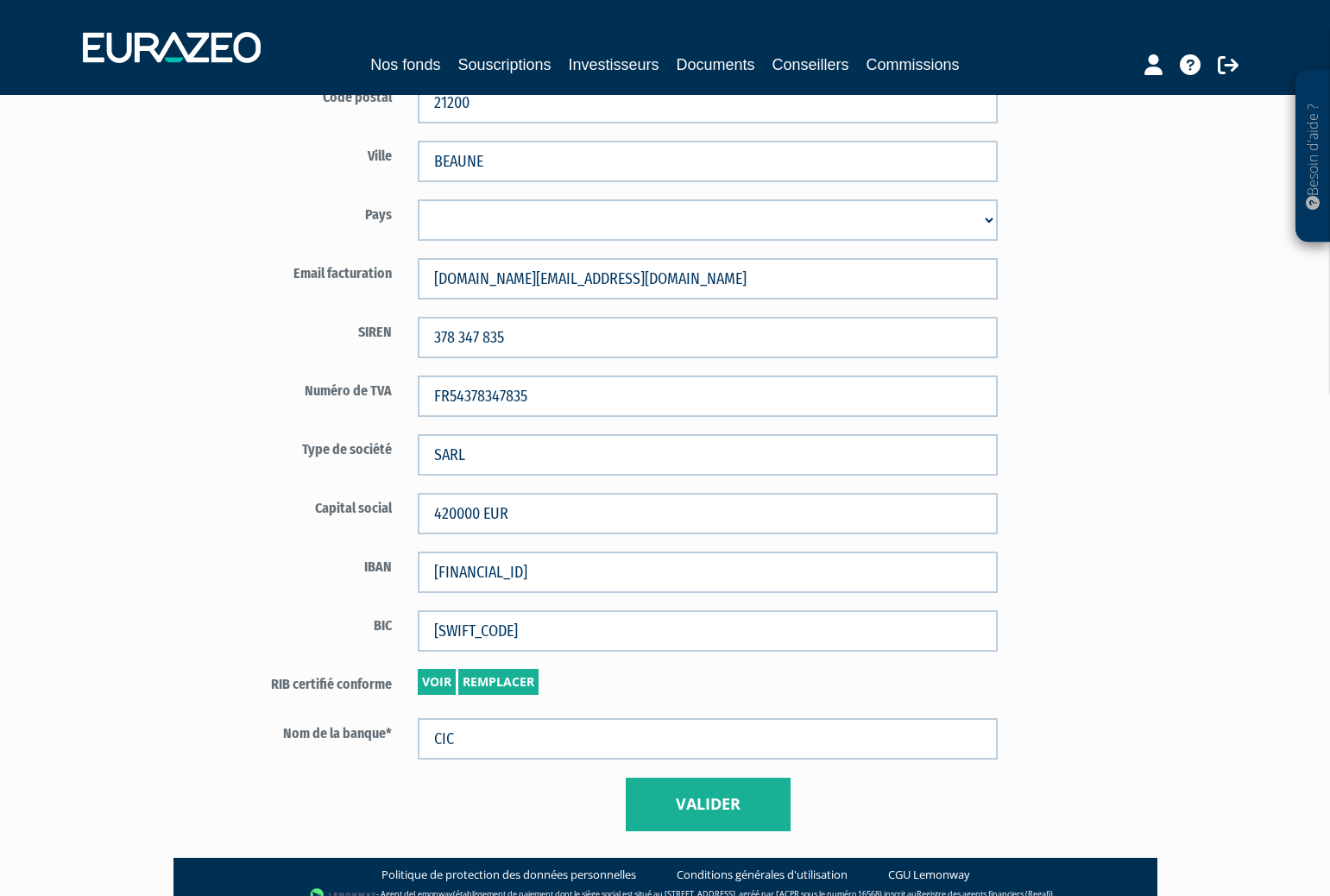
scroll to position [877, 0]
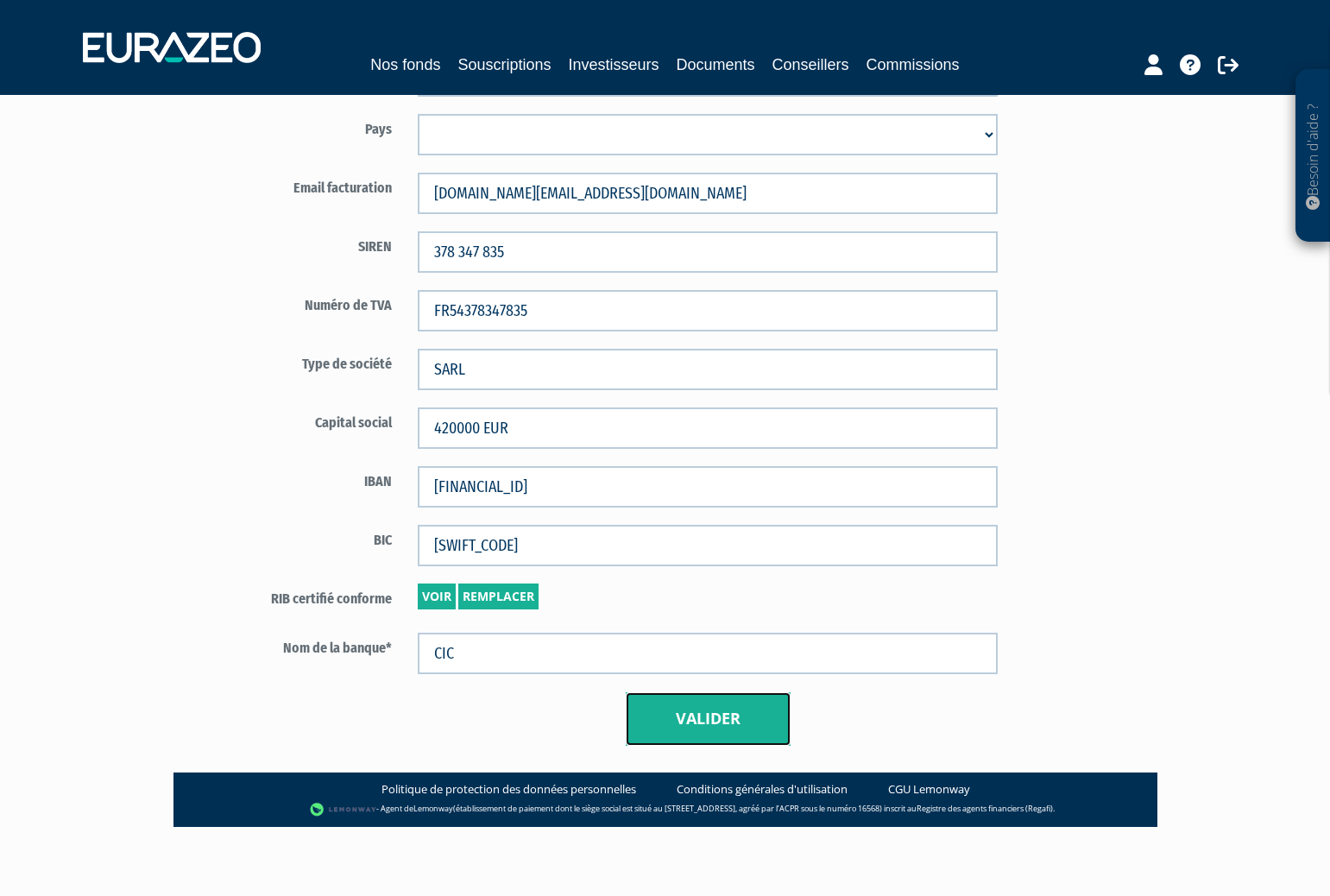
click at [656, 726] on button "Valider" at bounding box center [707, 718] width 164 height 54
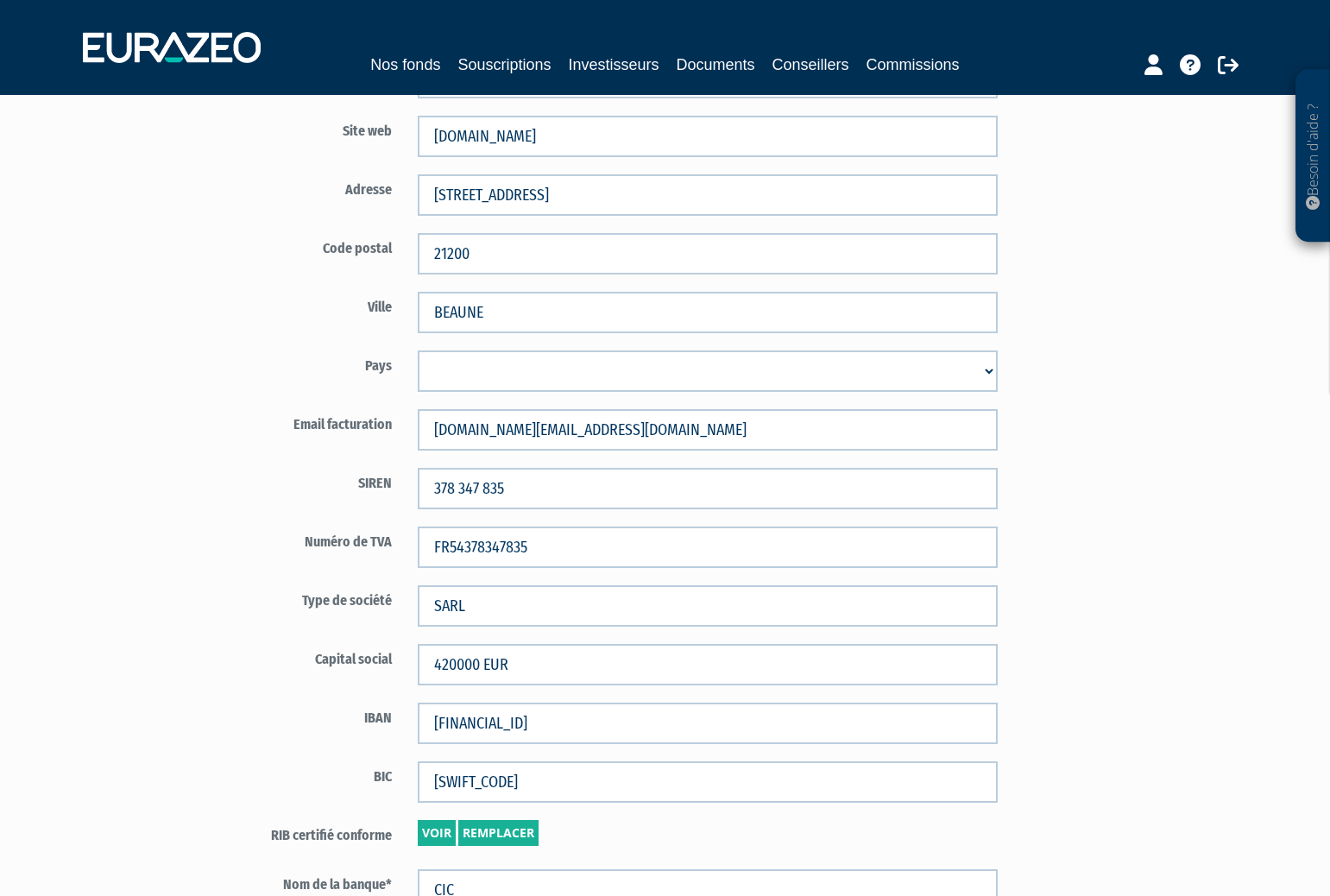
scroll to position [525, 0]
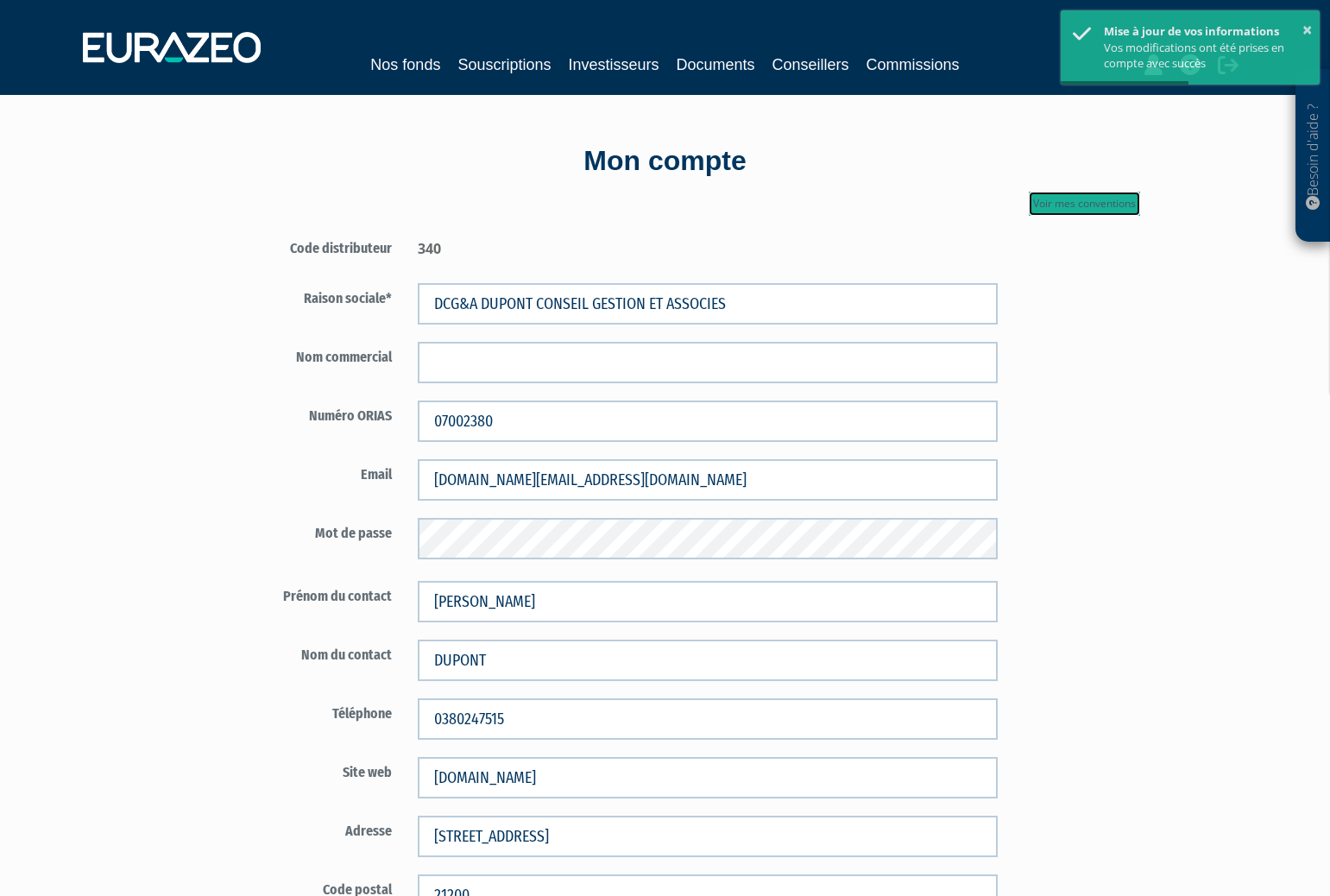
click at [1108, 209] on link "Voir mes conventions" at bounding box center [1084, 204] width 112 height 24
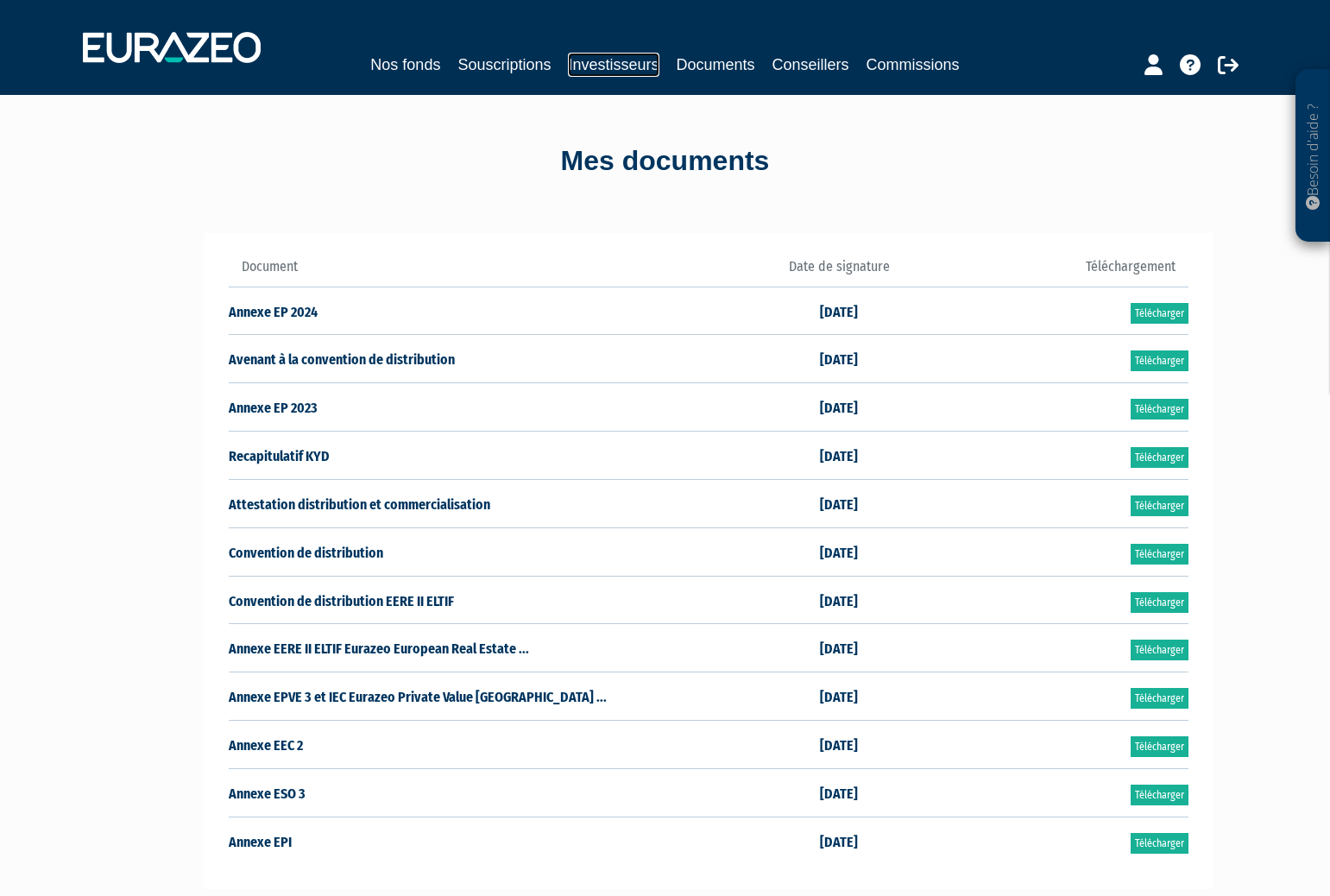
click at [595, 66] on link "Investisseurs" at bounding box center [612, 65] width 90 height 24
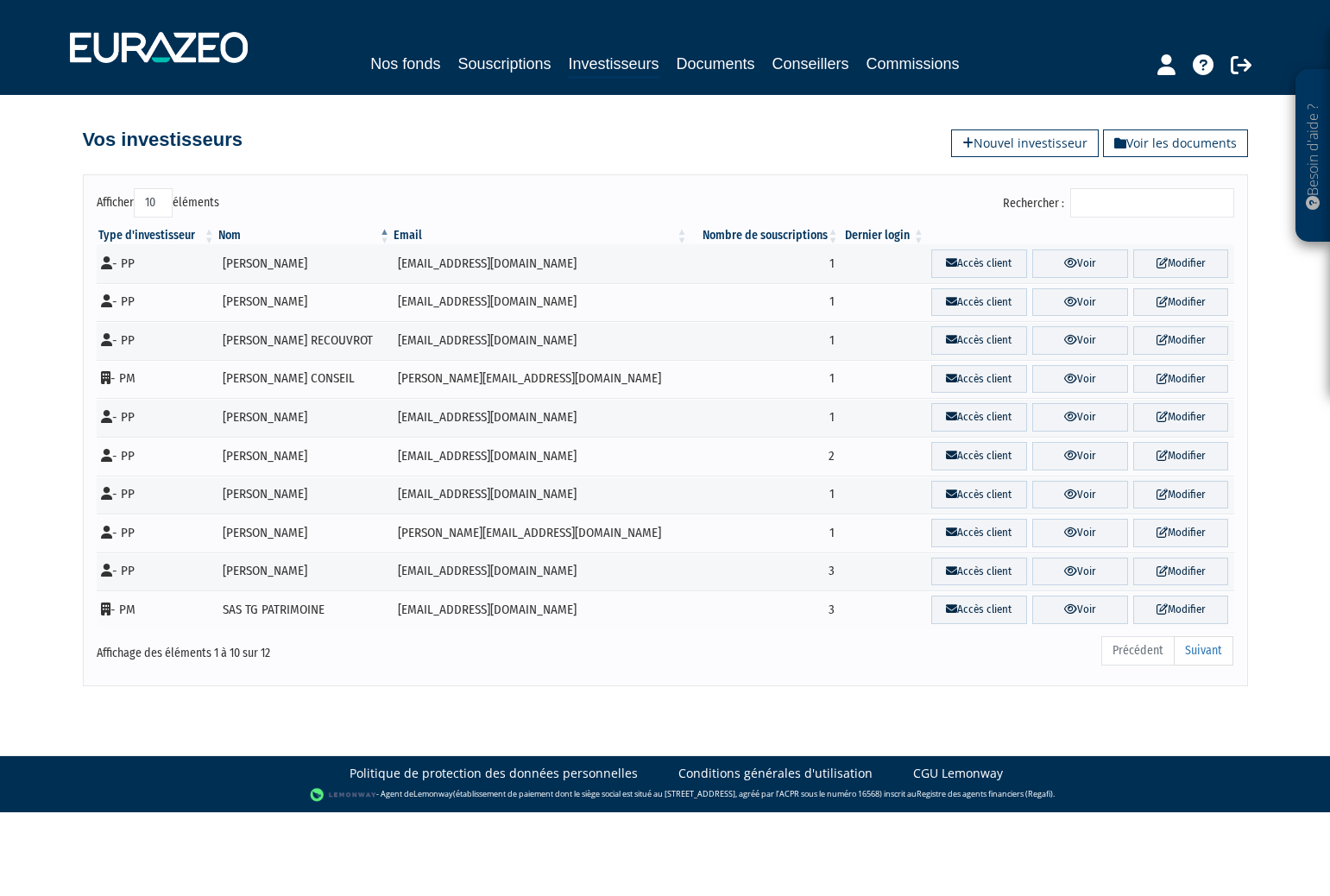
click at [1317, 193] on p "Besoin d'aide ?" at bounding box center [1312, 156] width 20 height 155
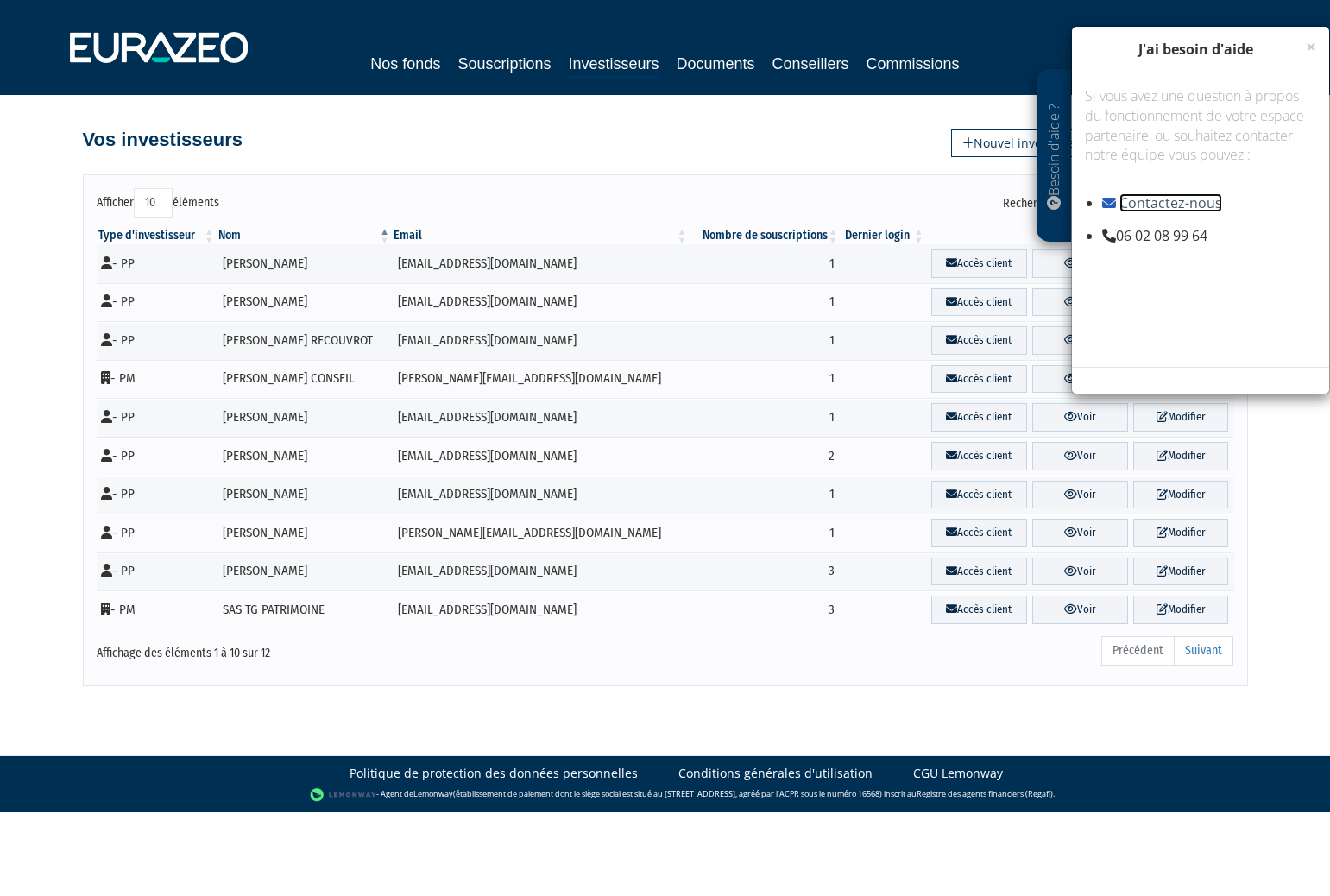
click at [1172, 208] on link "Contactez-nous" at bounding box center [1169, 203] width 102 height 19
click at [1309, 52] on span "×" at bounding box center [1310, 47] width 10 height 24
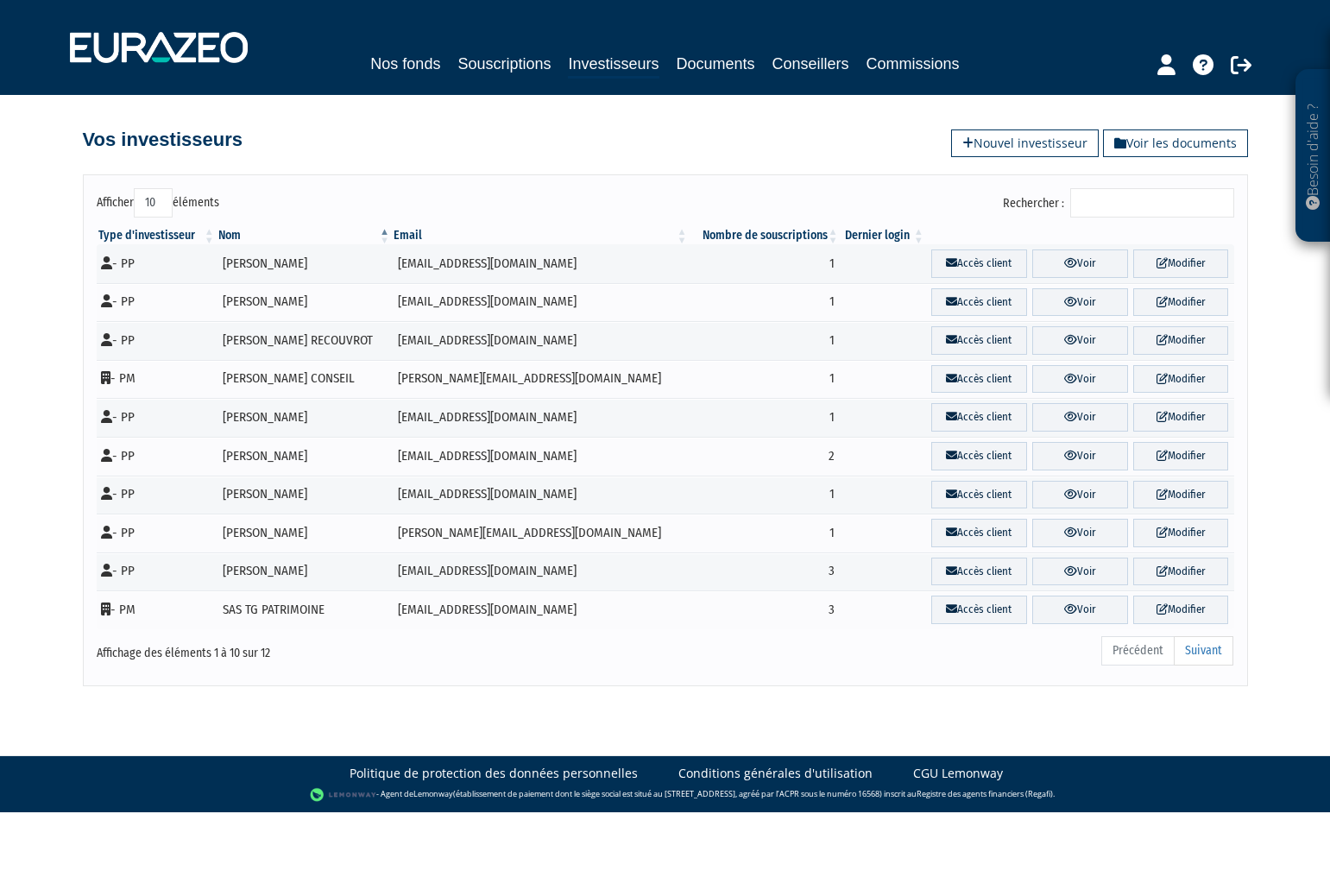
click at [414, 77] on div "Nos fonds Souscriptions Investisseurs Documents Conseillers Commissions" at bounding box center [665, 65] width 811 height 26
click at [412, 67] on link "Nos fonds" at bounding box center [405, 64] width 70 height 24
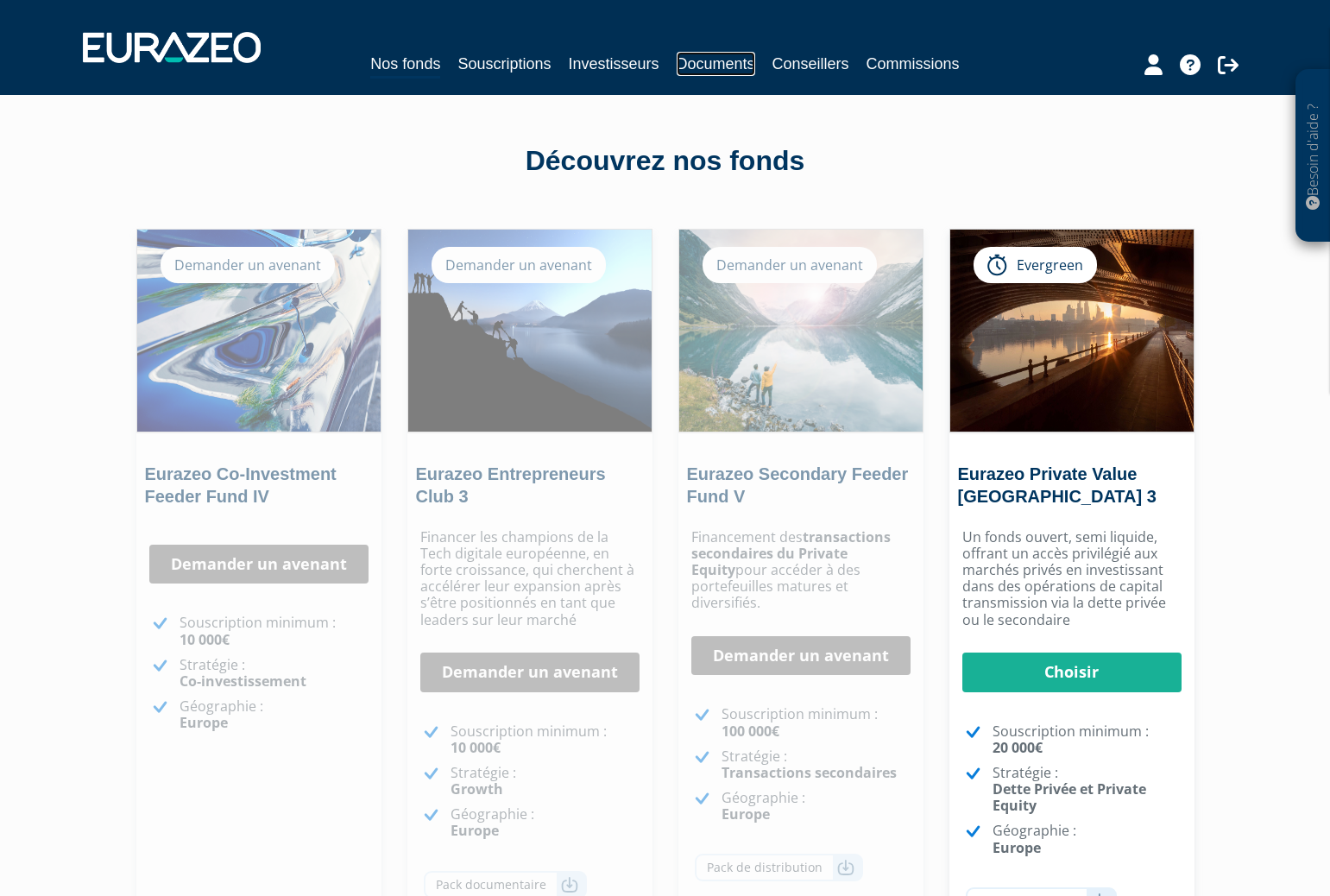
click at [696, 53] on link "Documents" at bounding box center [716, 64] width 79 height 24
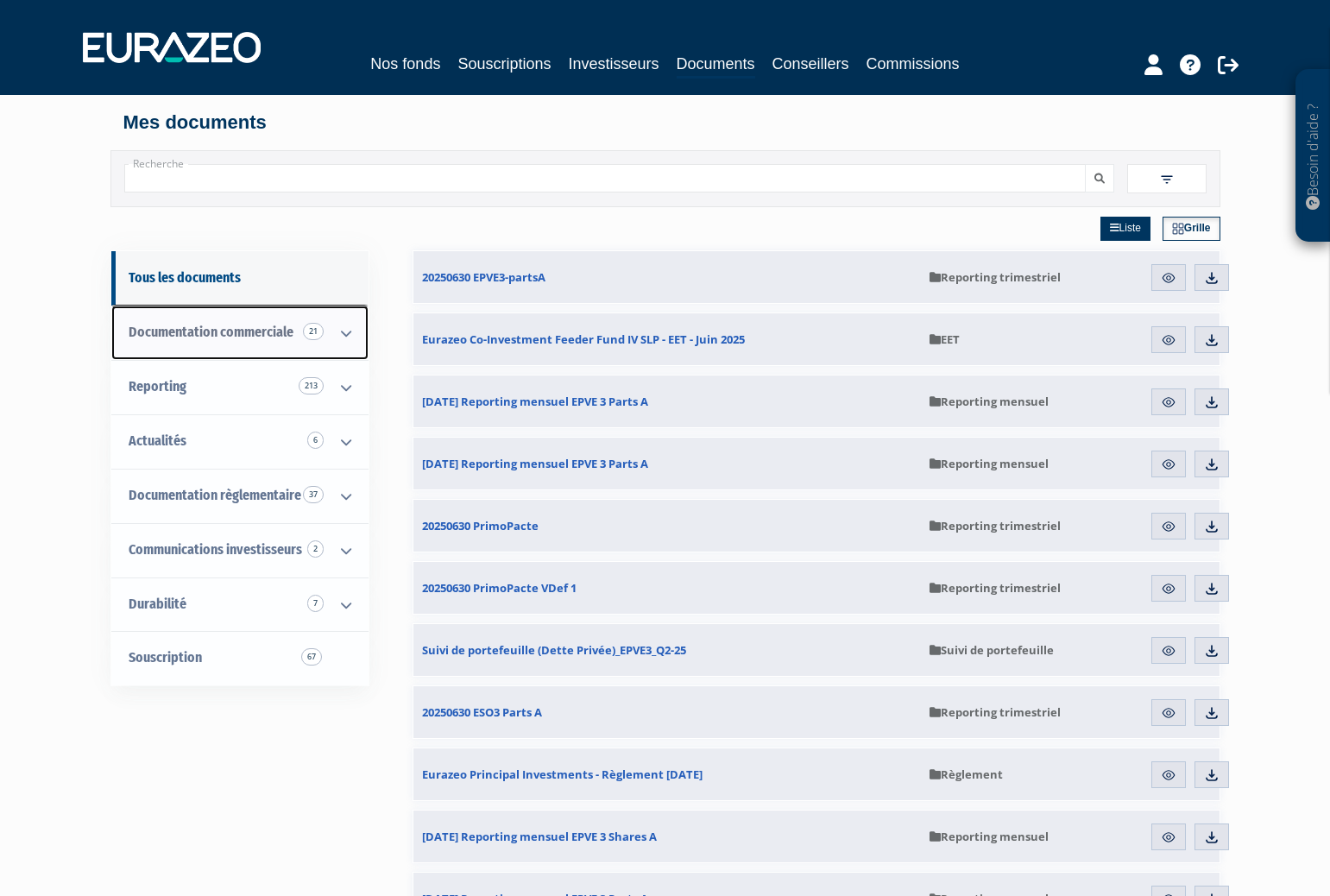
click at [346, 342] on icon at bounding box center [346, 332] width 45 height 54
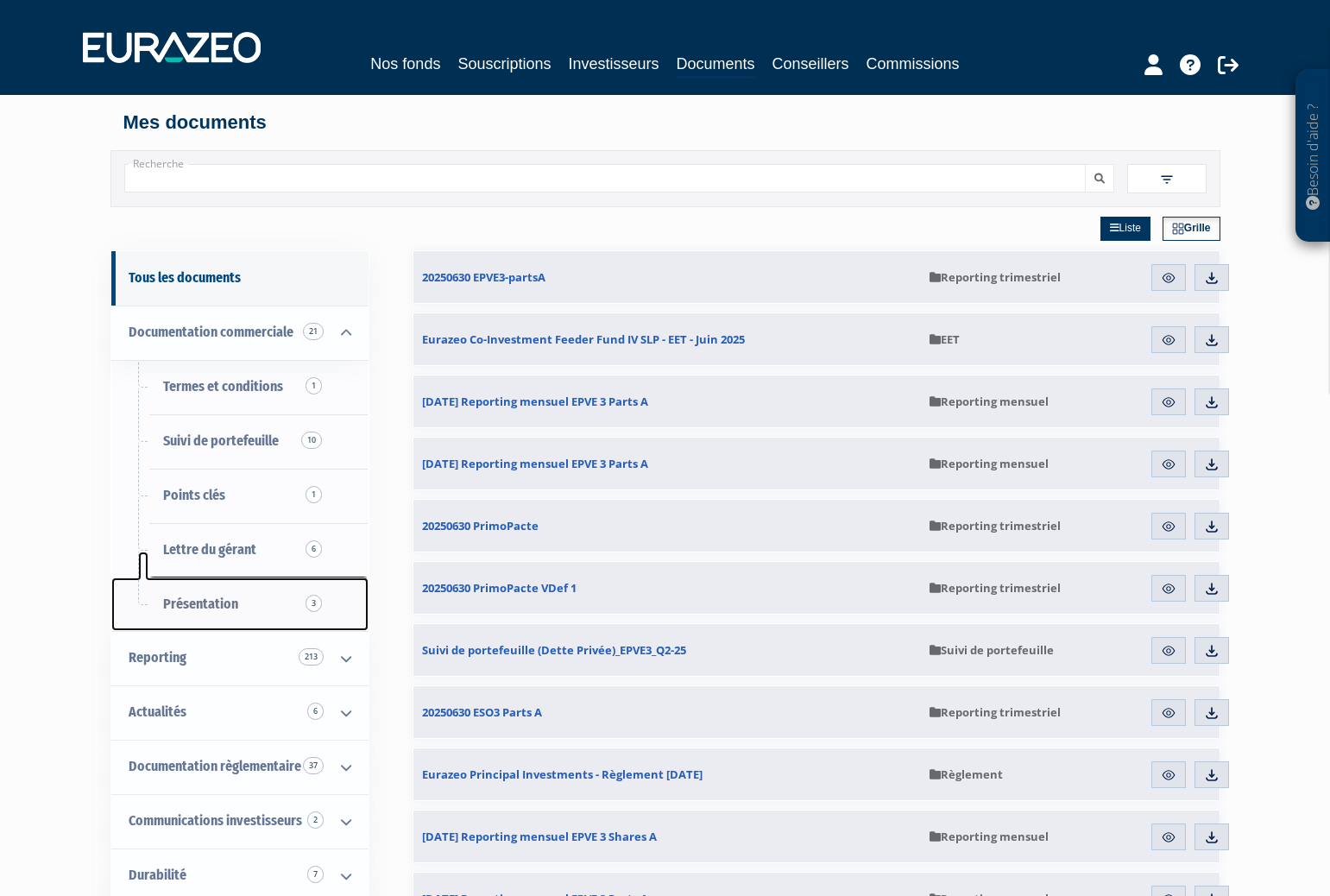
click at [255, 608] on link "Présentation 3" at bounding box center [240, 605] width 257 height 54
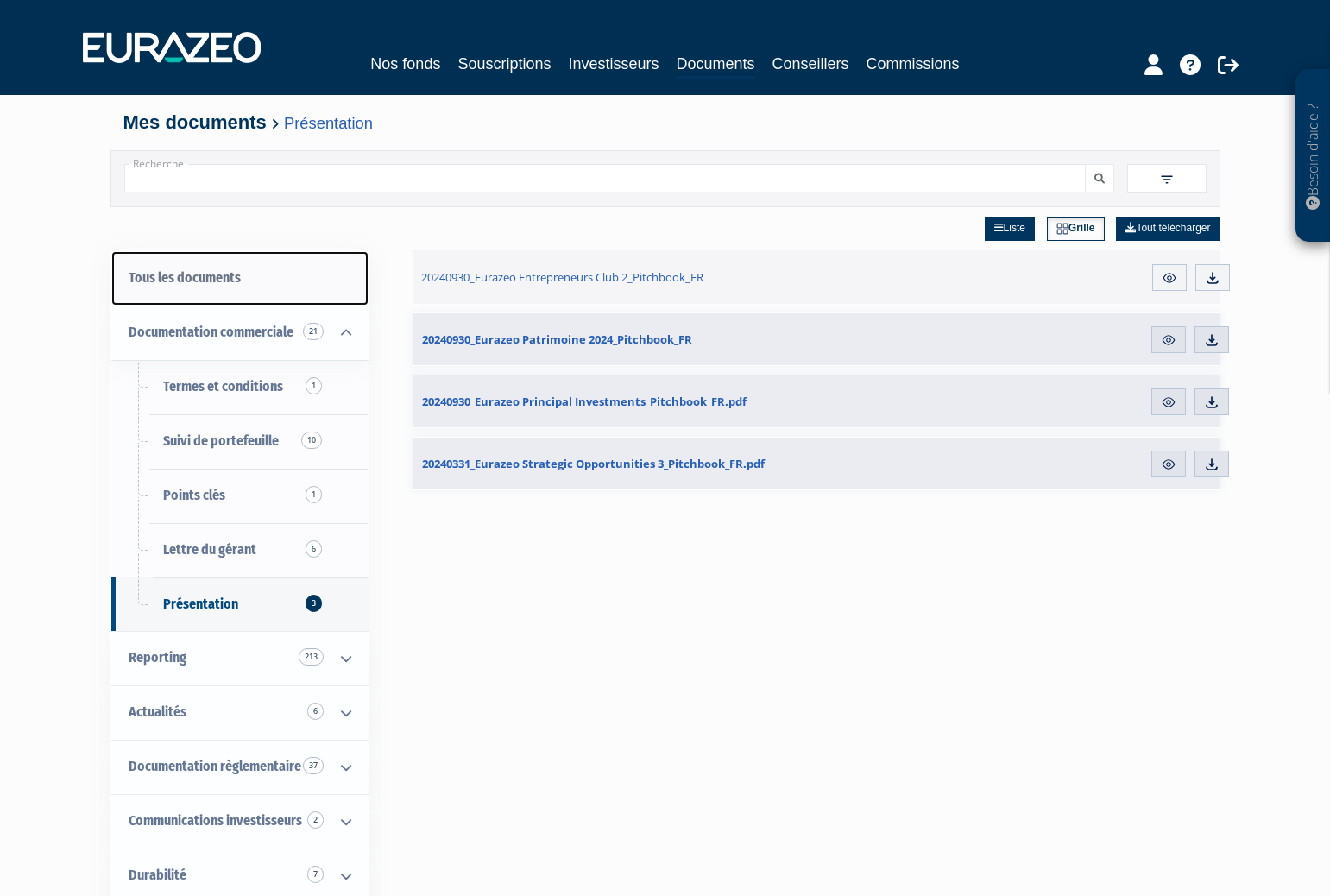
click at [270, 284] on link "Tous les documents" at bounding box center [240, 278] width 257 height 54
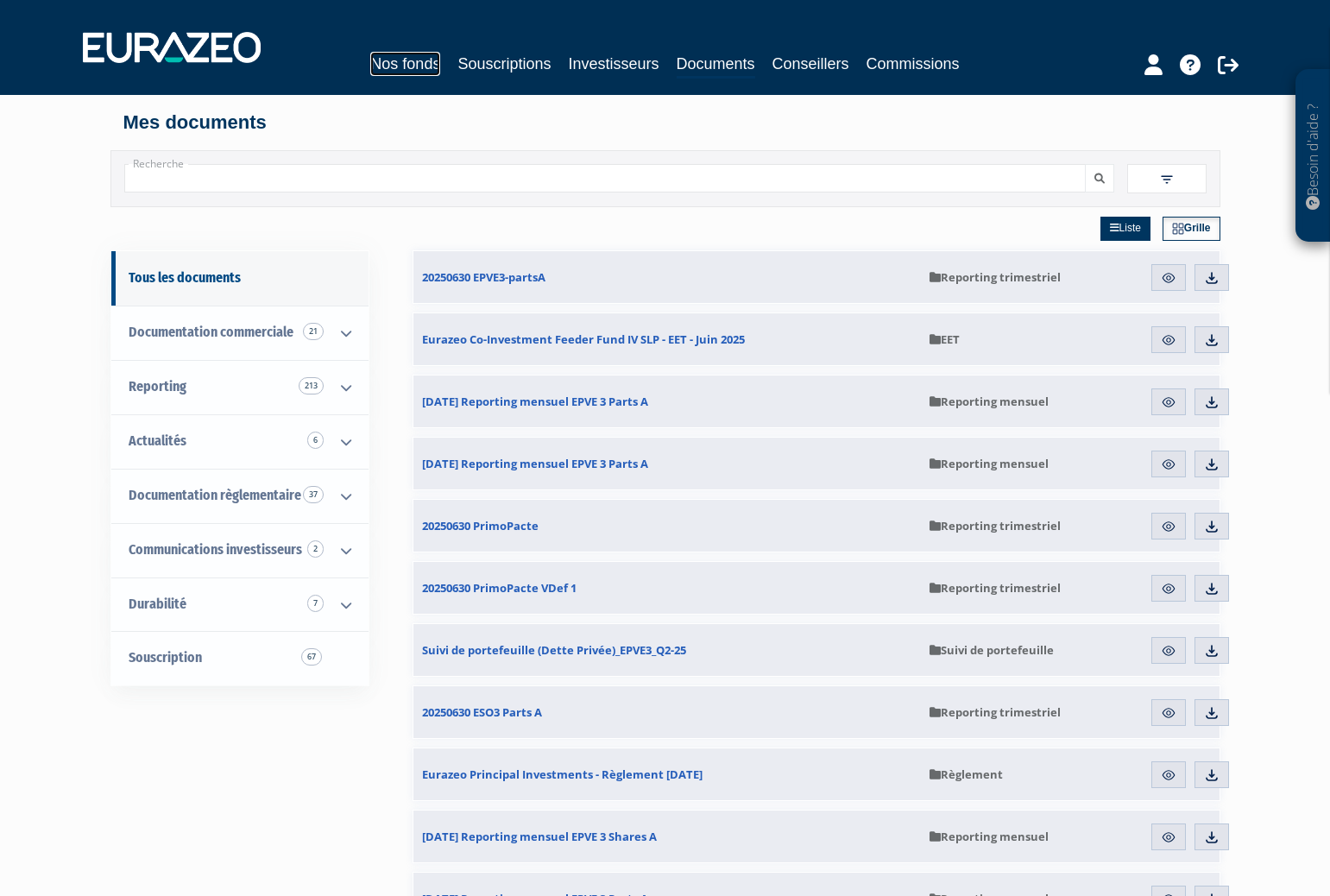
click at [430, 65] on link "Nos fonds" at bounding box center [405, 64] width 70 height 24
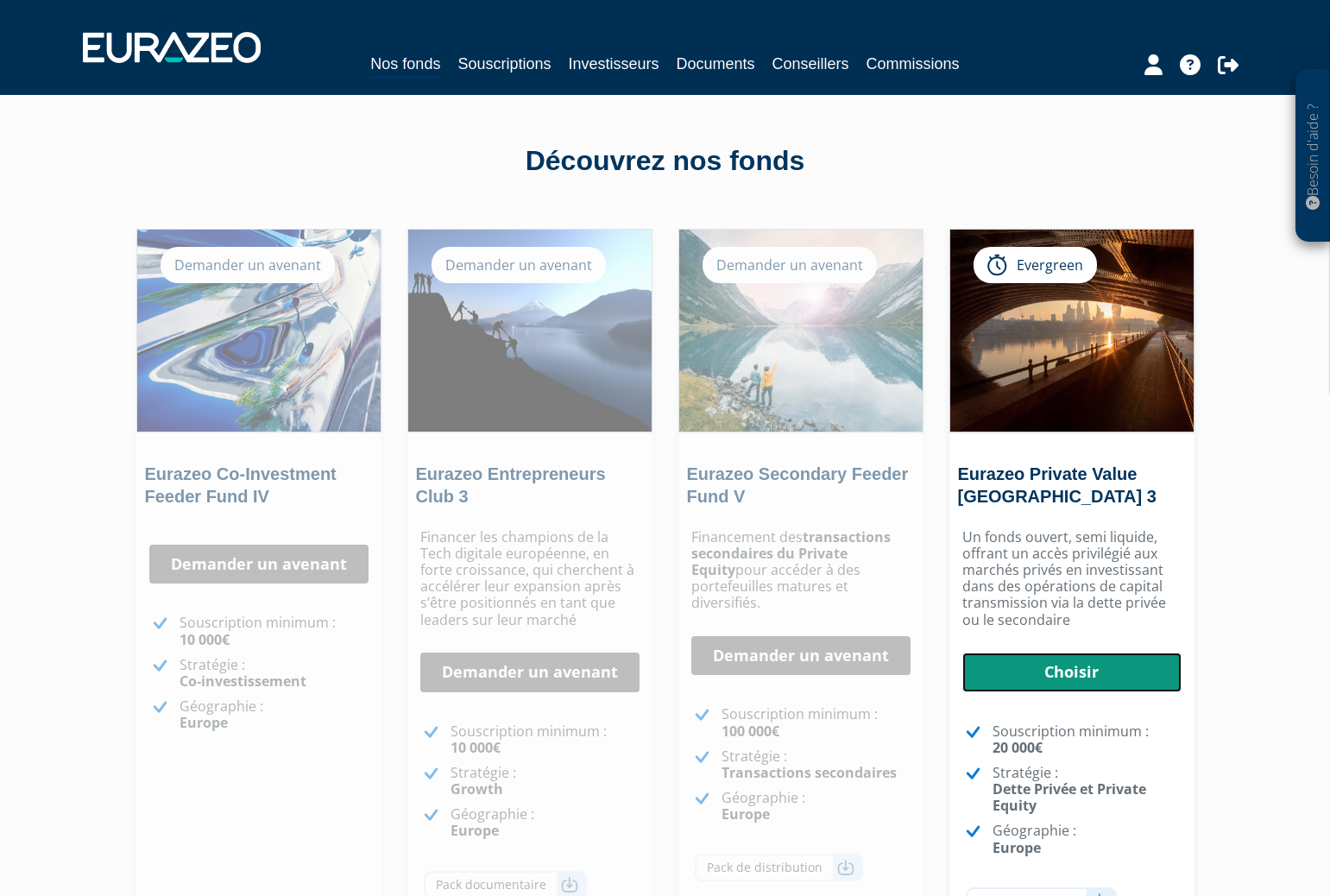
click at [1062, 676] on link "Choisir" at bounding box center [1071, 672] width 219 height 39
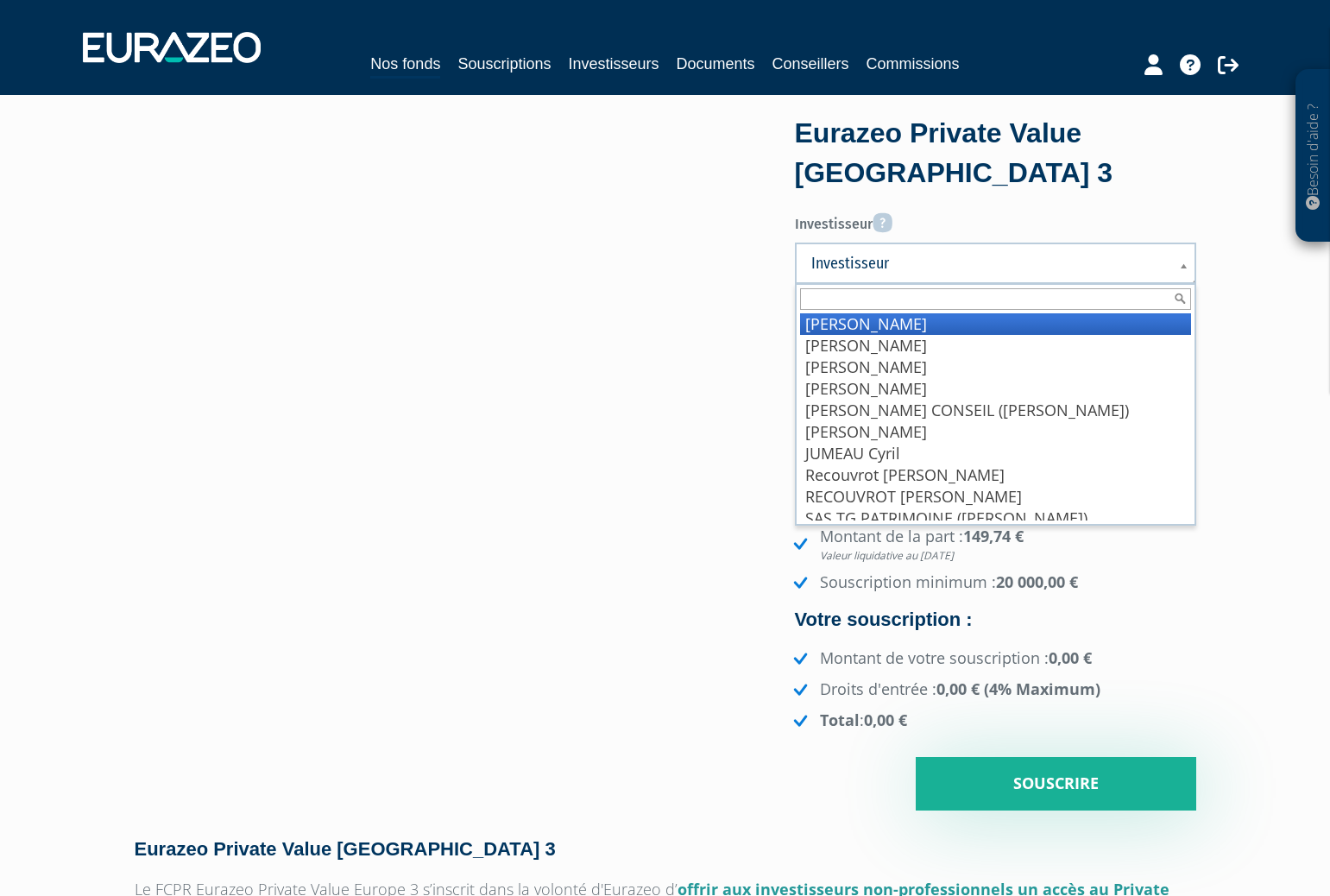
click at [857, 264] on span "Investisseur" at bounding box center [984, 263] width 346 height 21
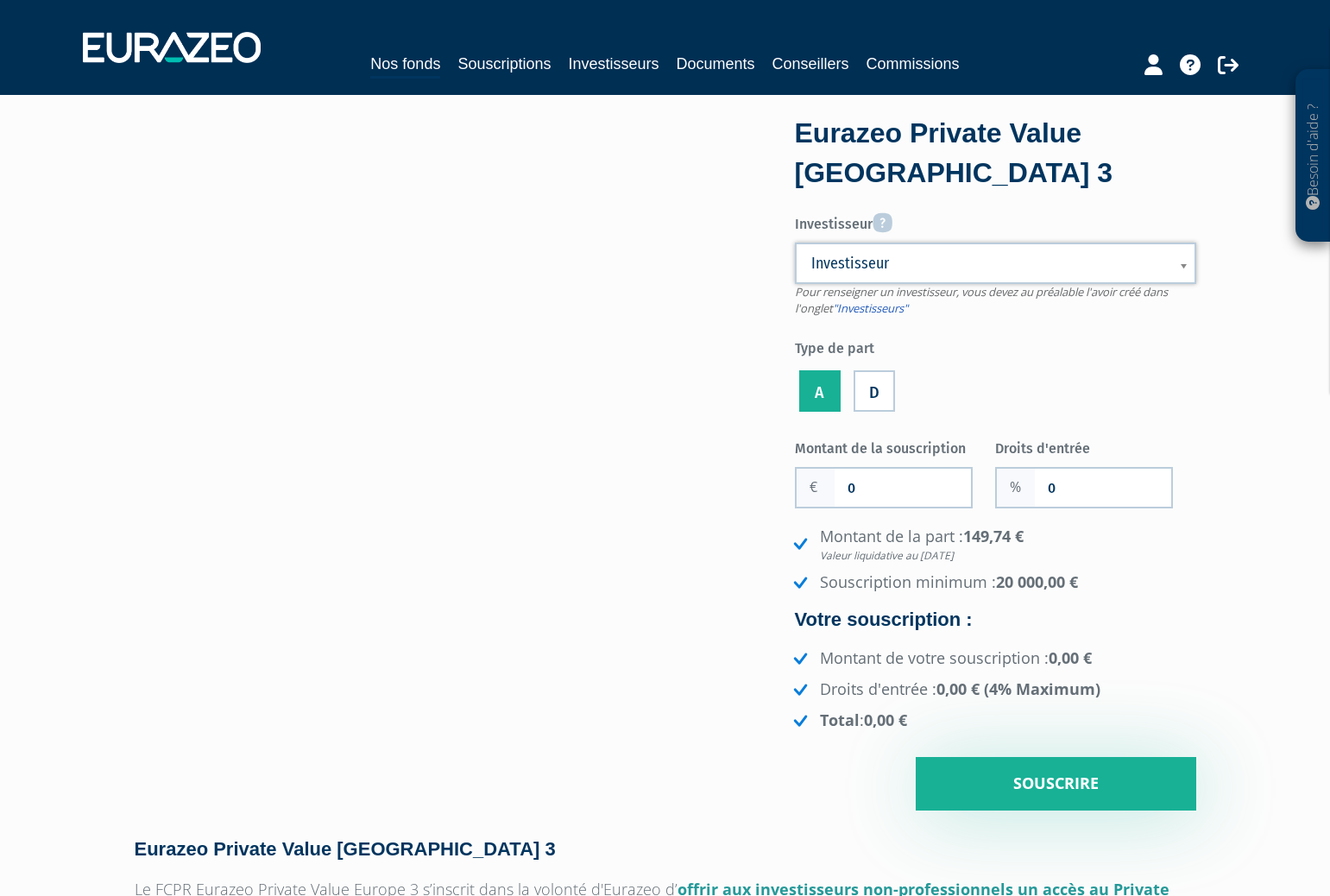
click at [857, 264] on span "Investisseur" at bounding box center [984, 263] width 346 height 21
